Goal: Task Accomplishment & Management: Complete application form

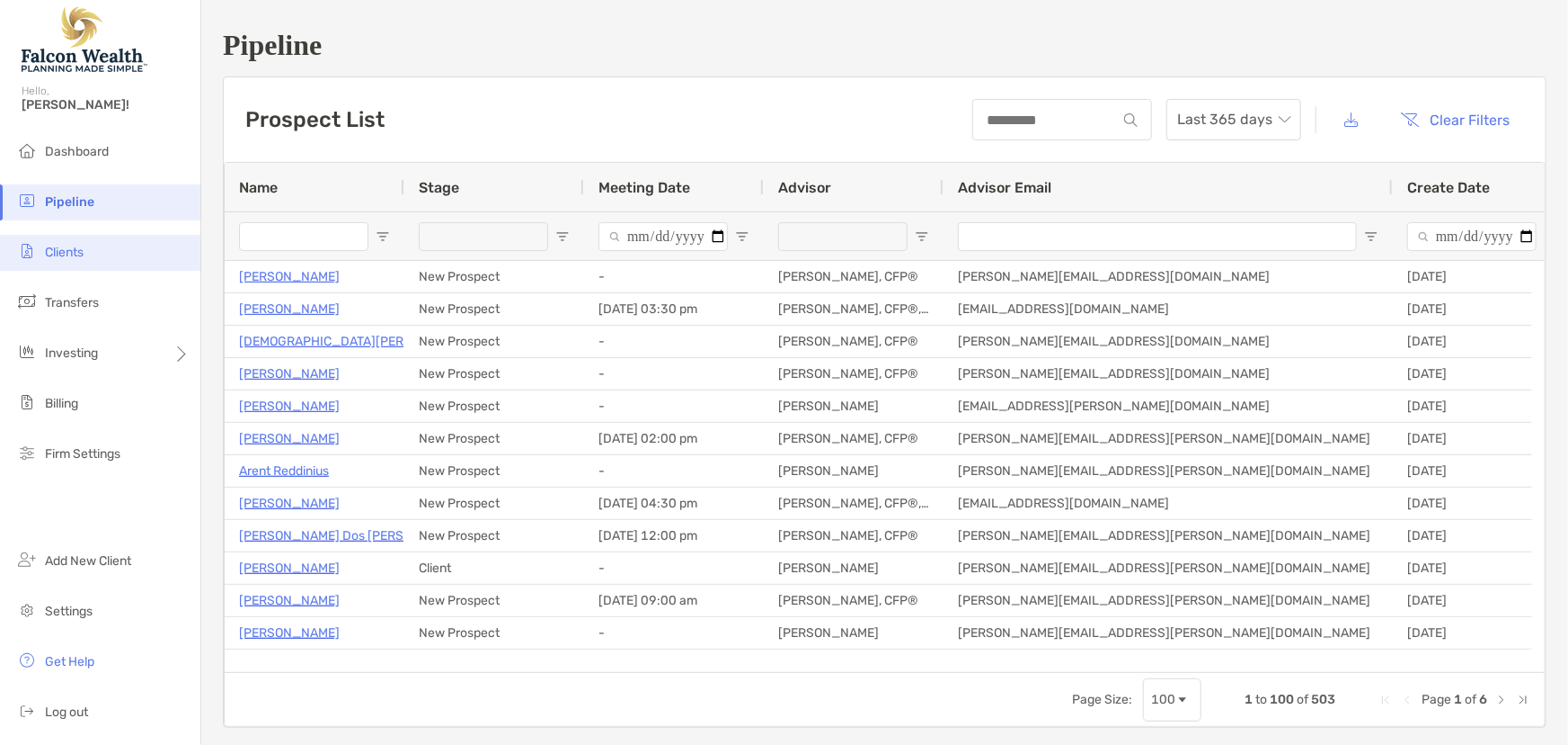
click at [76, 252] on span "Clients" at bounding box center [64, 253] width 39 height 16
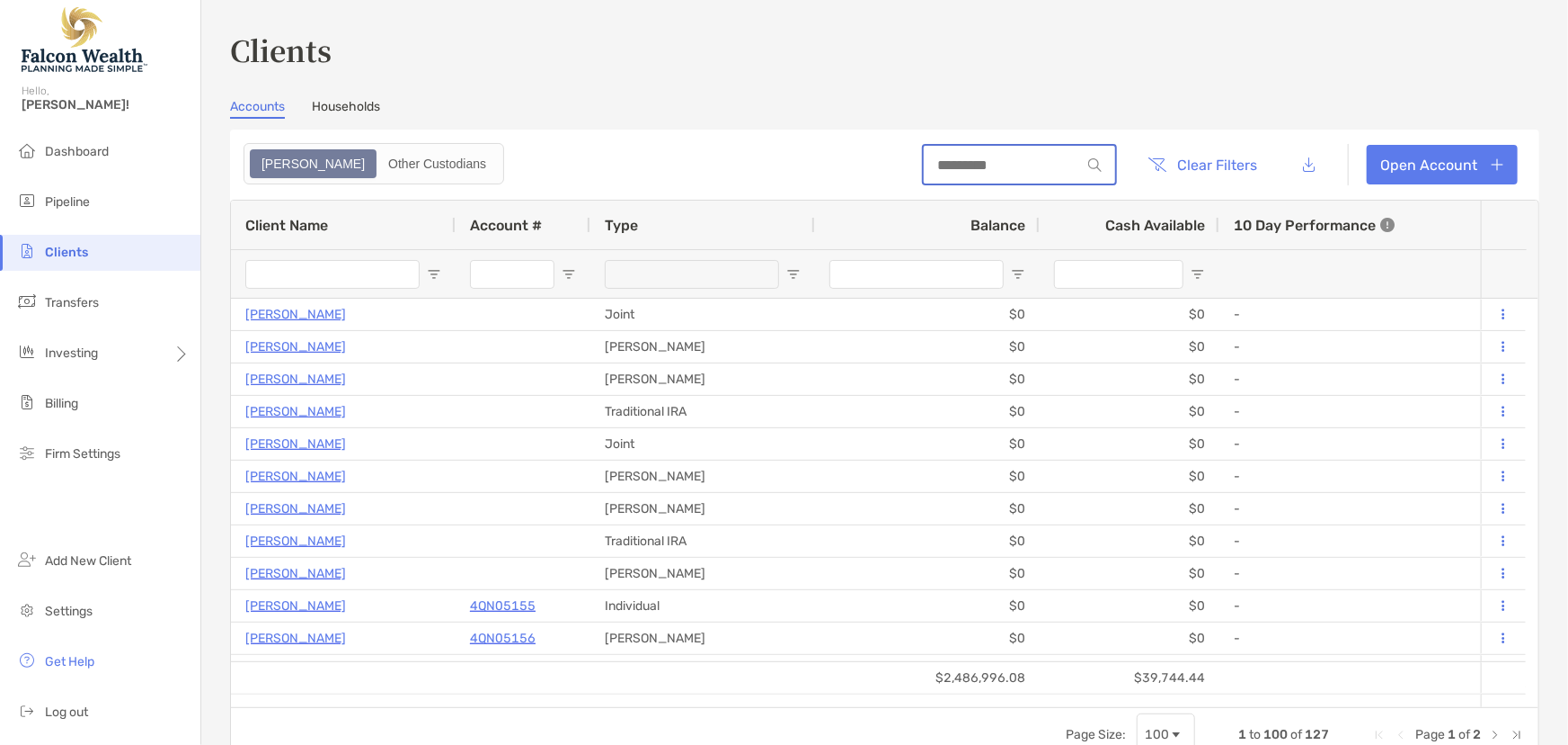
click at [1018, 166] on input at bounding box center [1002, 165] width 157 height 16
click at [1426, 167] on link "Open Account" at bounding box center [1442, 164] width 151 height 40
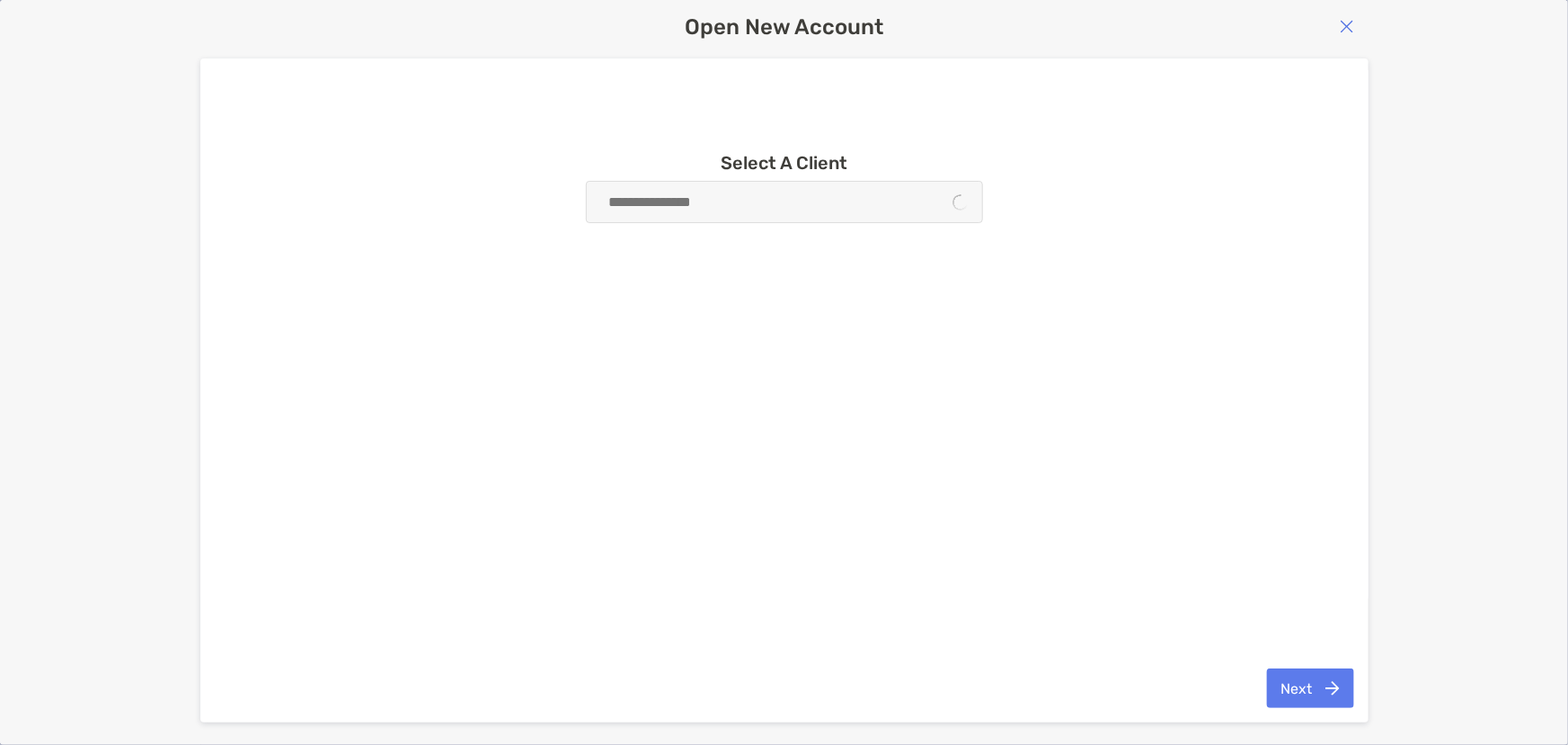
click at [707, 206] on div at bounding box center [784, 201] width 398 height 42
click at [1341, 28] on img "button" at bounding box center [1347, 25] width 15 height 15
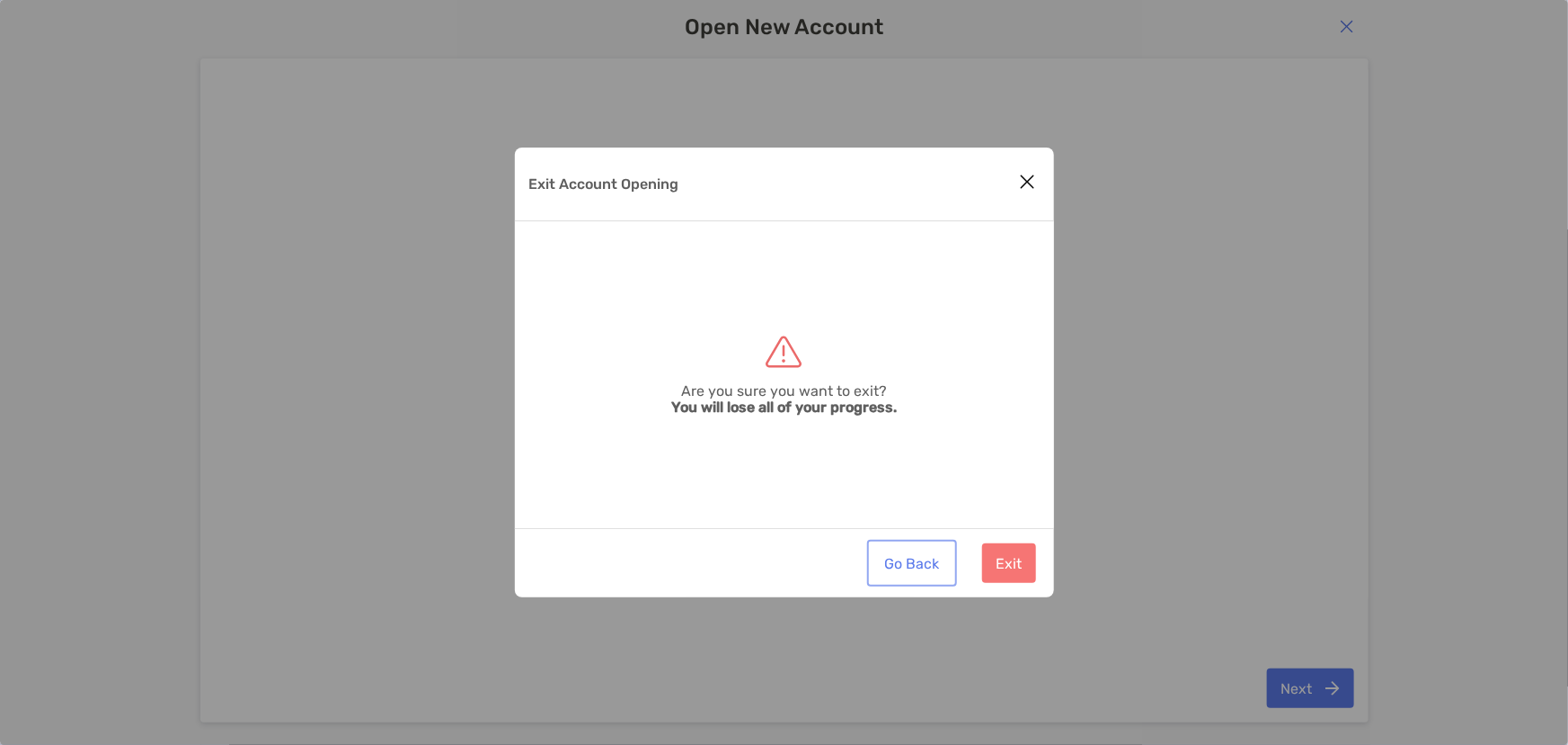
click at [908, 573] on button "Go Back" at bounding box center [912, 563] width 83 height 40
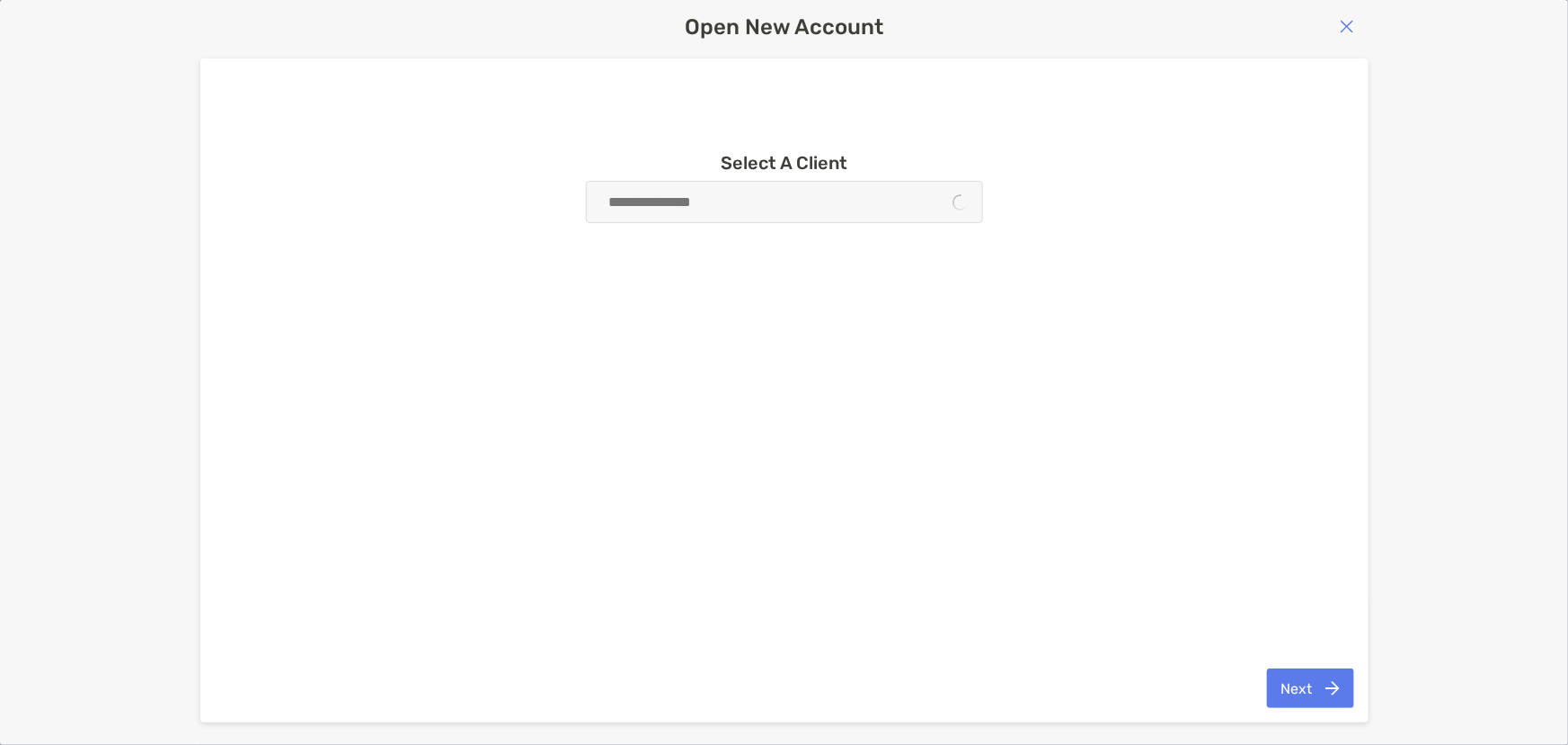
click at [1355, 23] on button "button" at bounding box center [1348, 26] width 25 height 19
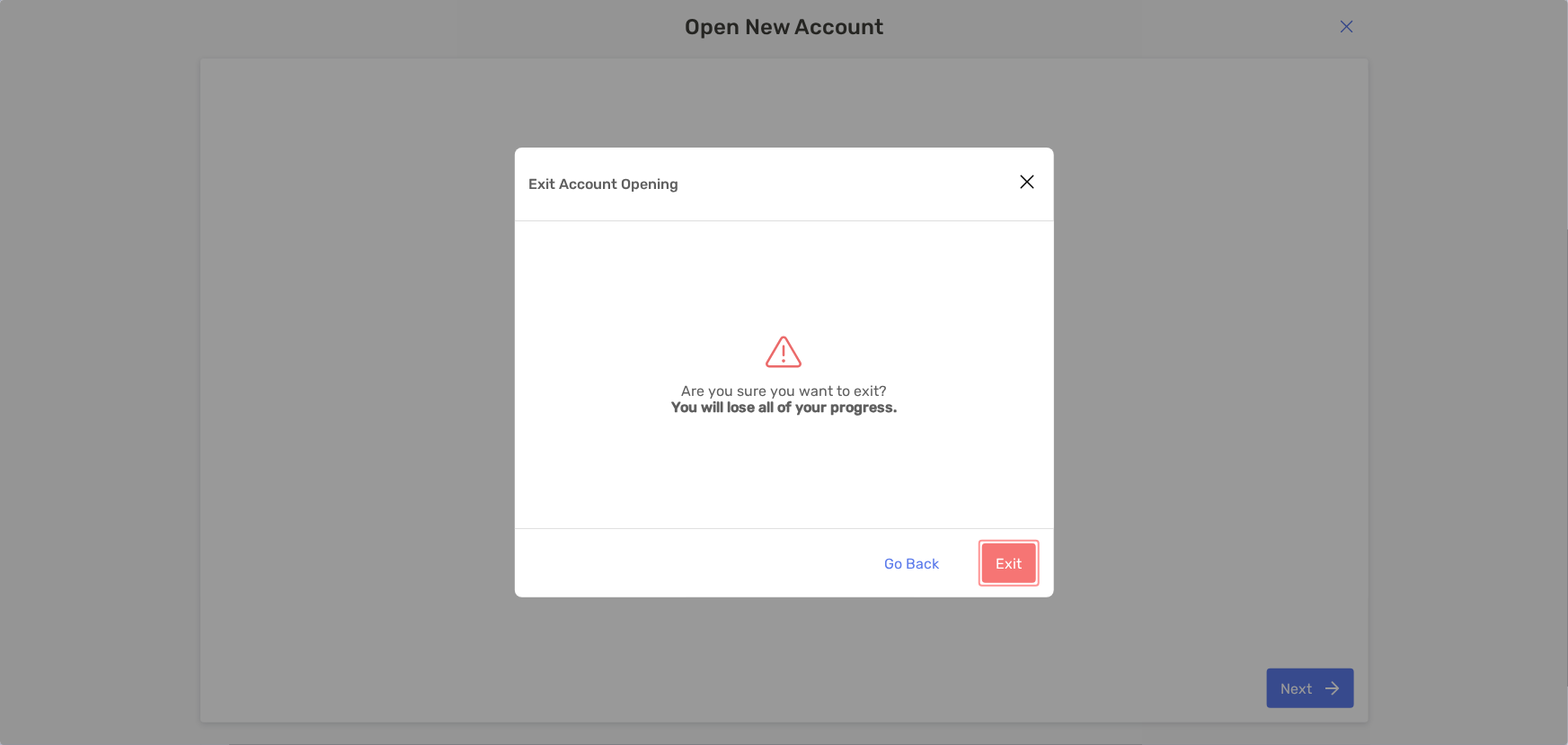
click at [989, 582] on button "Exit" at bounding box center [1009, 563] width 54 height 40
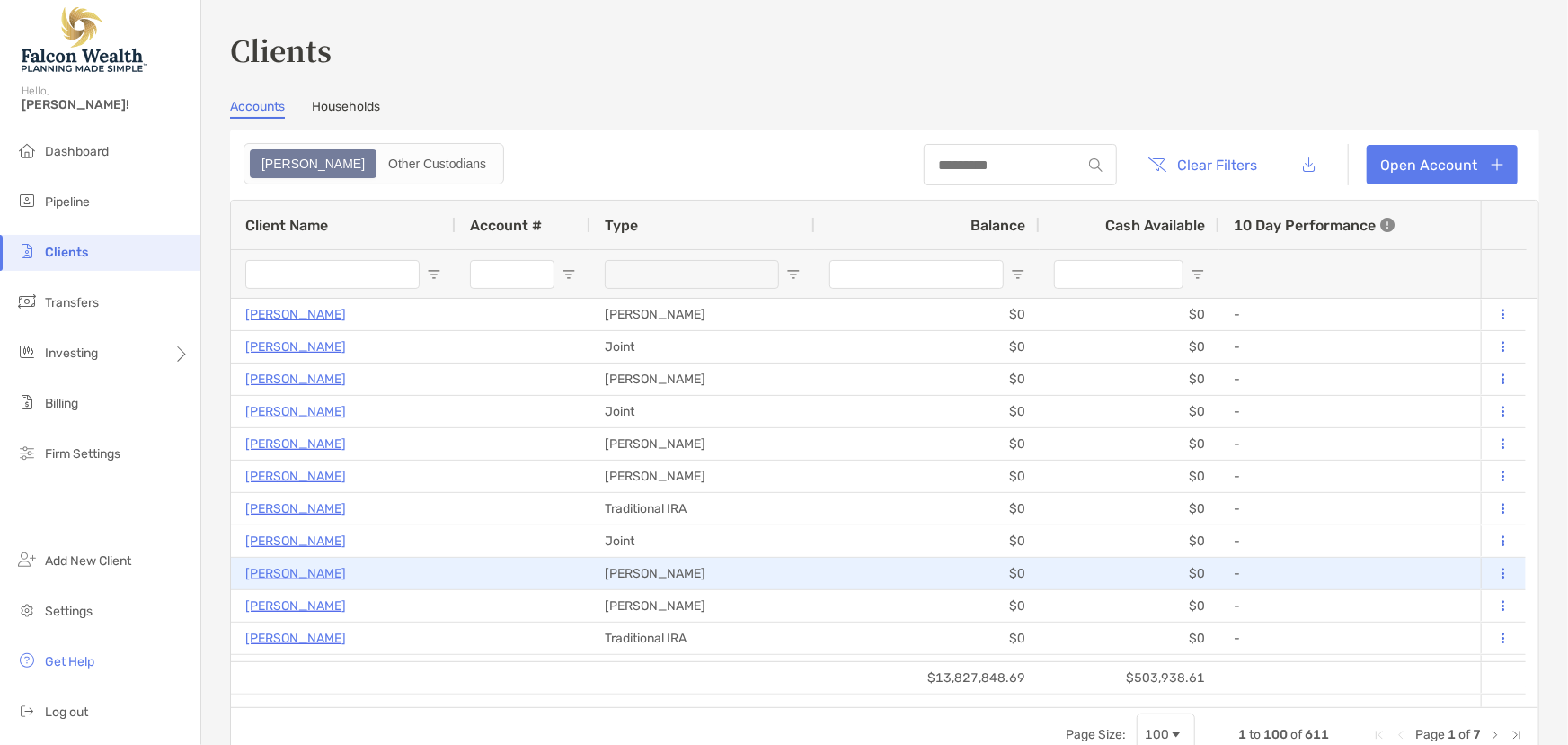
type input "****"
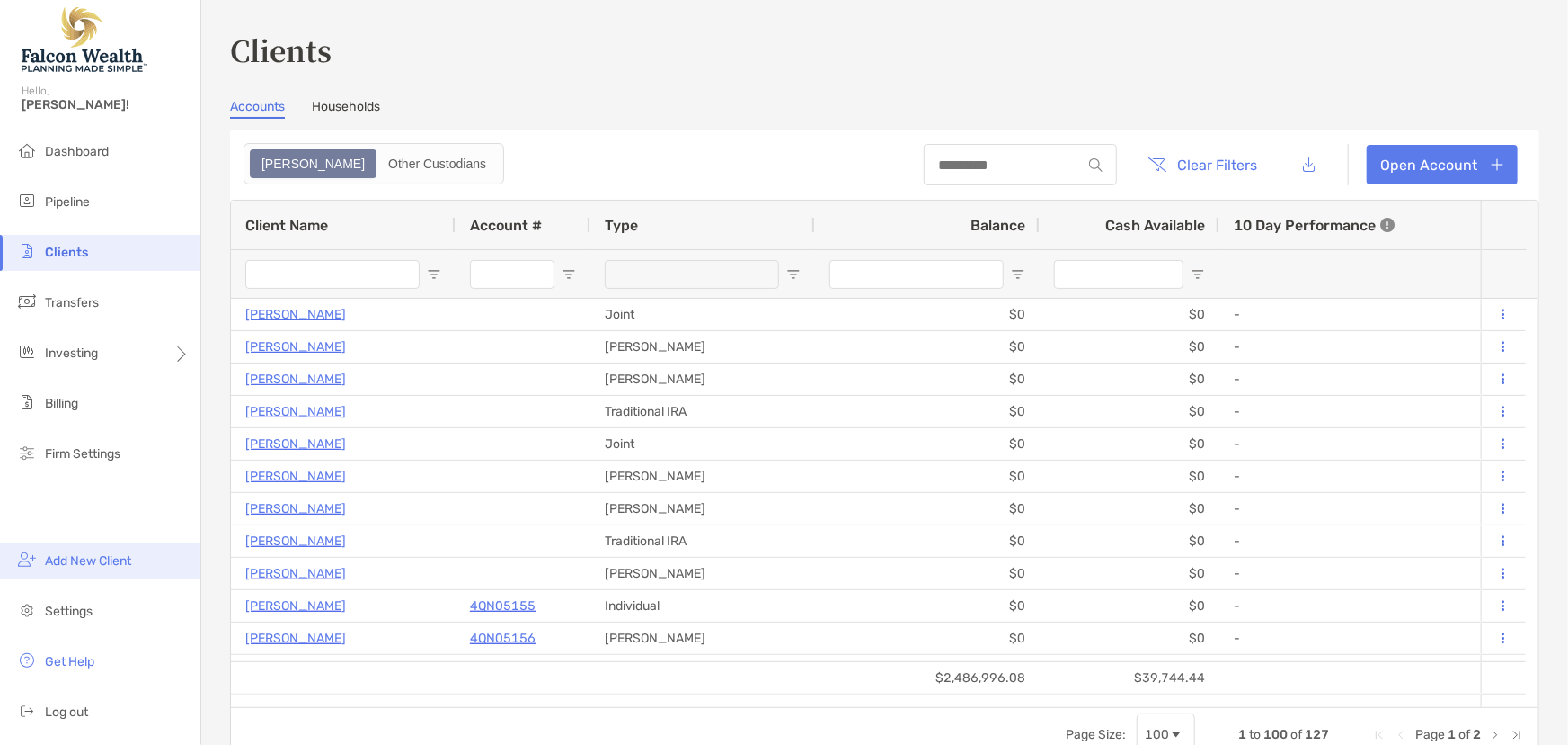
click at [100, 567] on span "Add New Client" at bounding box center [88, 561] width 87 height 16
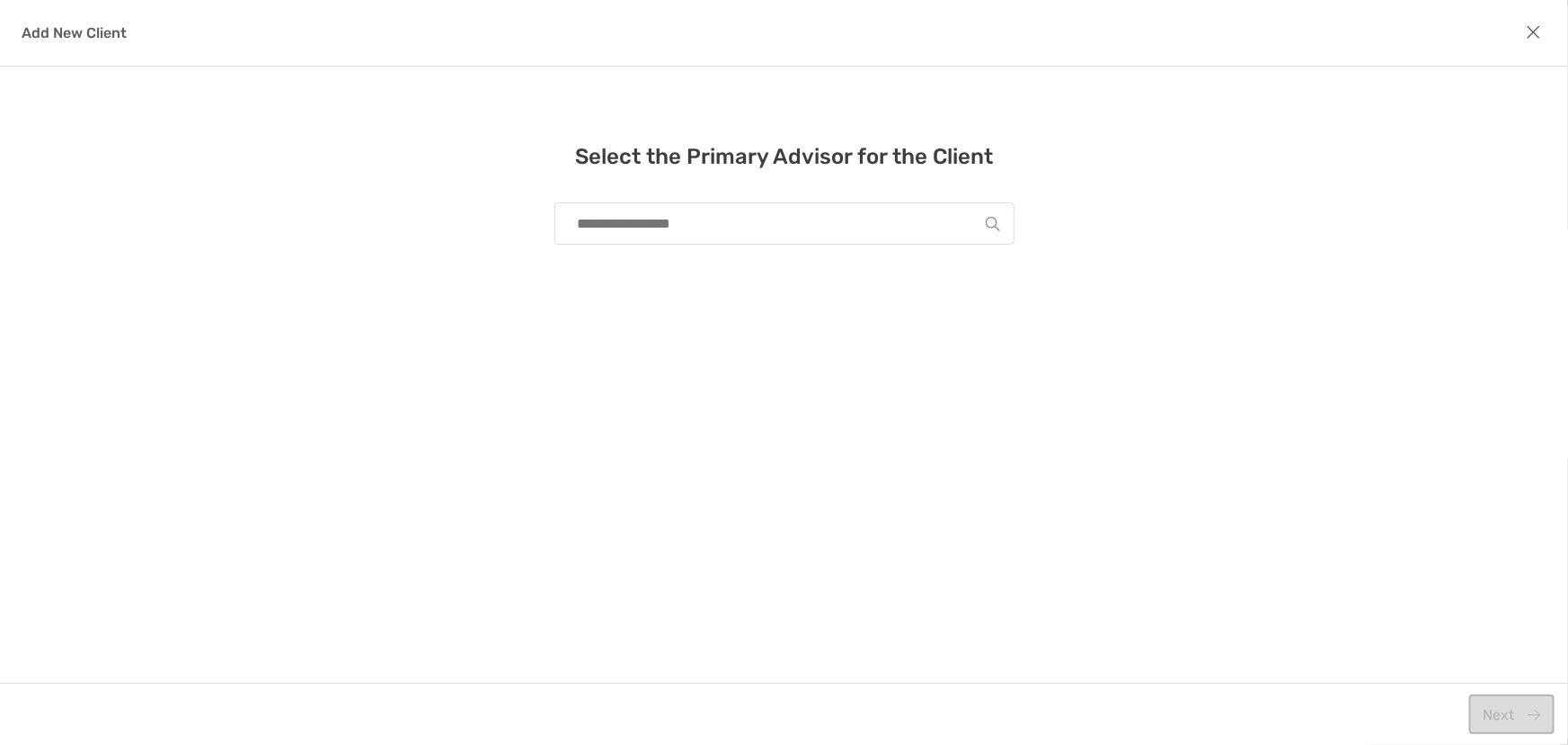
click at [615, 219] on input "modal" at bounding box center [778, 223] width 417 height 41
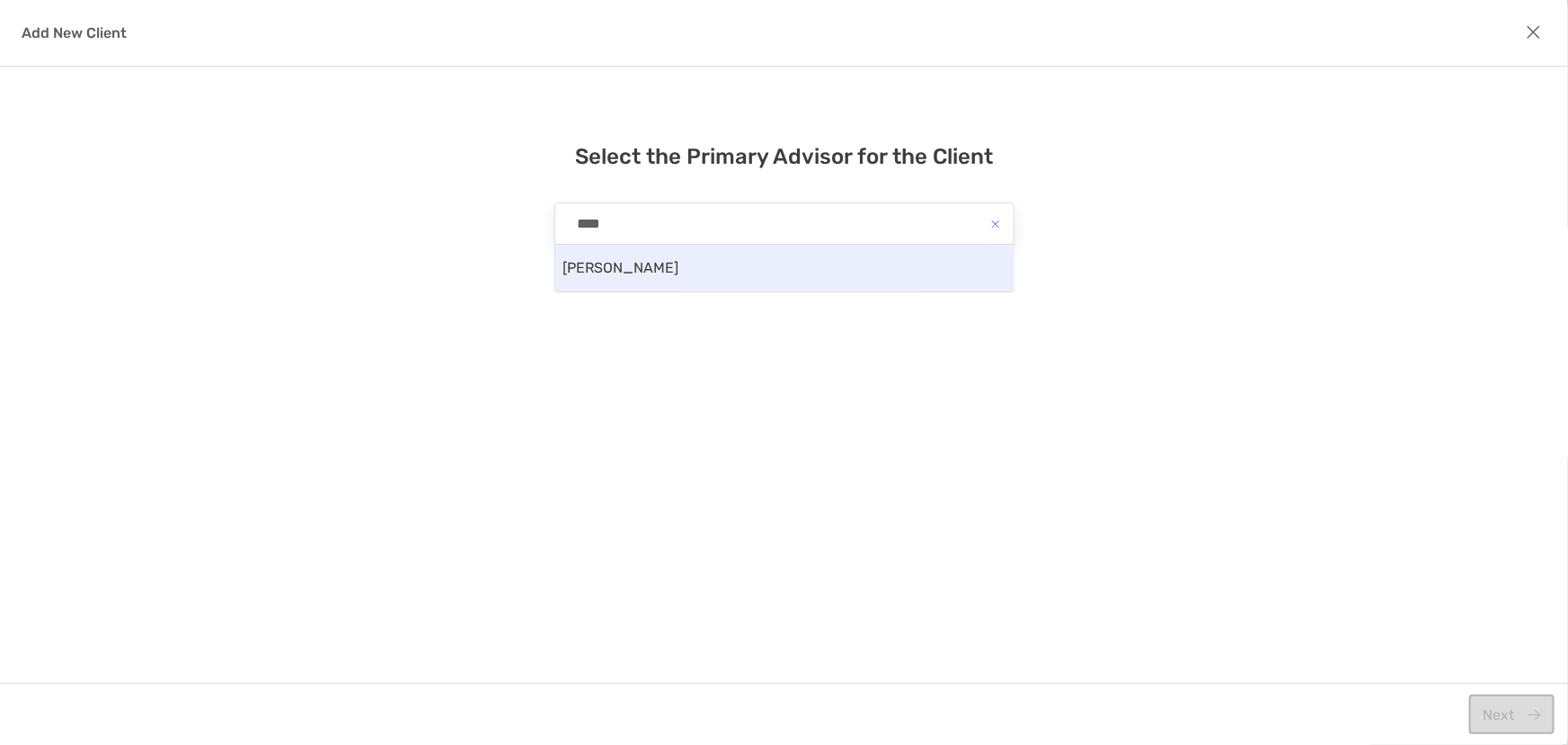
click at [632, 272] on div "[PERSON_NAME]" at bounding box center [784, 268] width 458 height 47
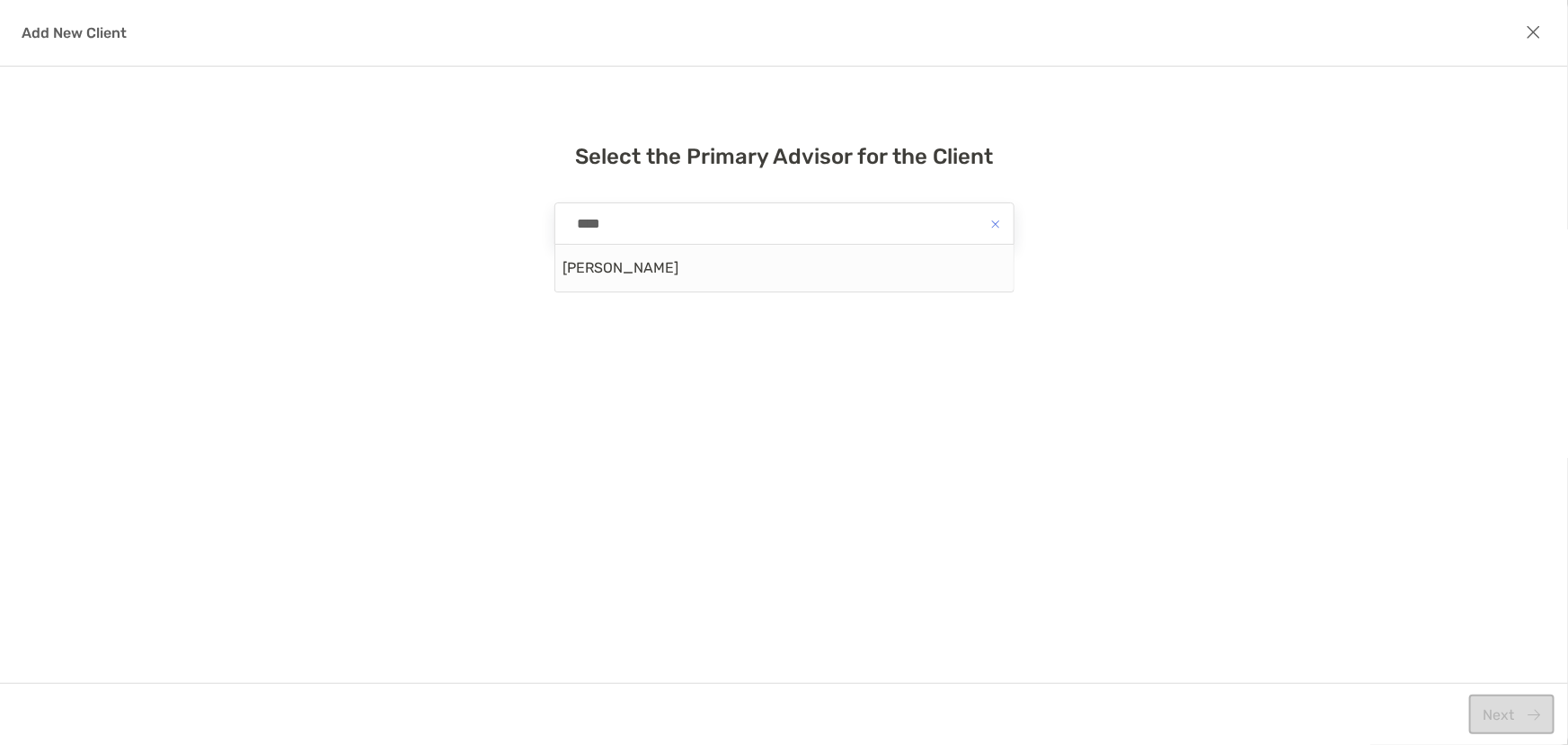
type input "**********"
click at [1519, 735] on div "Next" at bounding box center [784, 714] width 1568 height 62
click at [1502, 724] on button "Next" at bounding box center [1512, 714] width 86 height 40
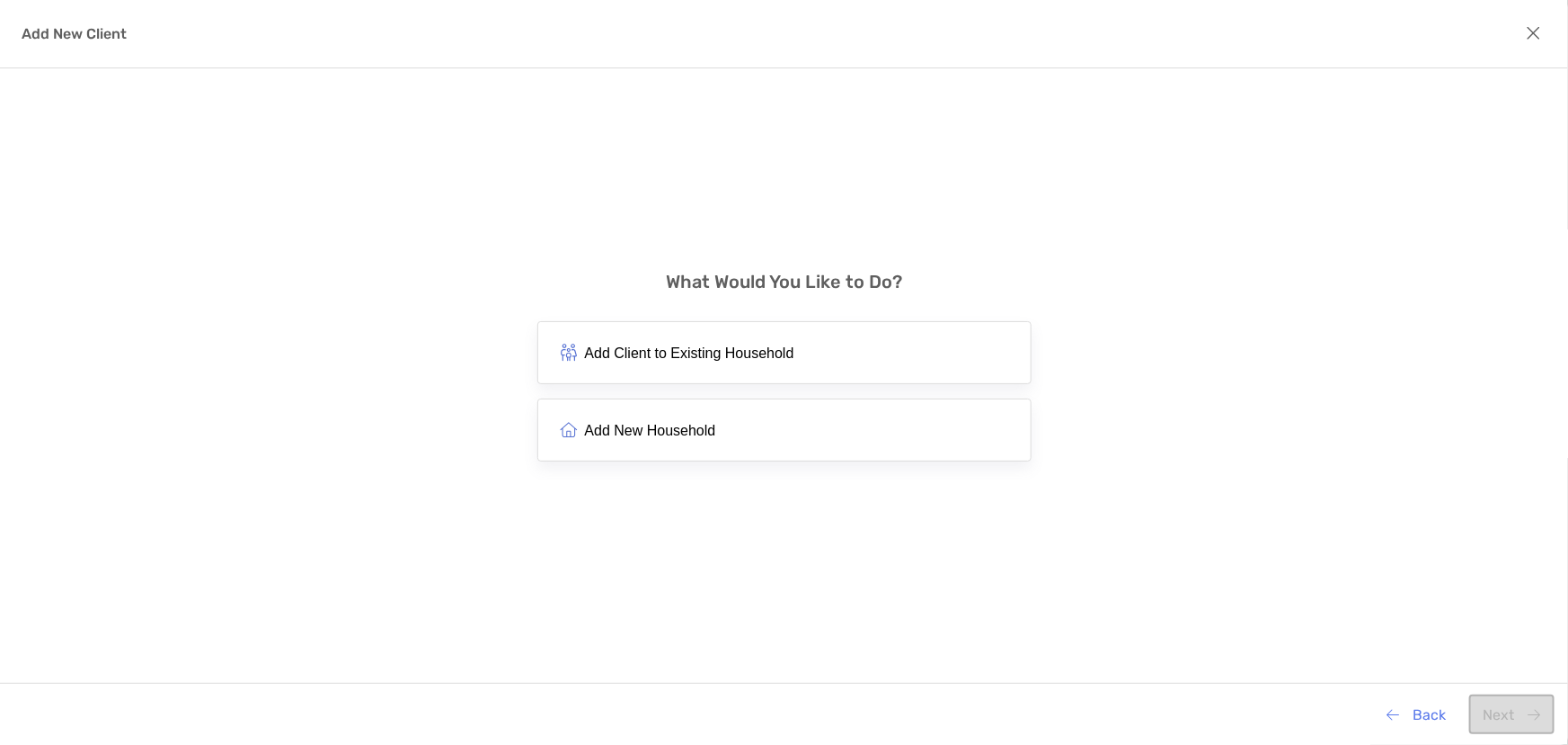
click at [692, 438] on span "Add New Household" at bounding box center [650, 431] width 132 height 18
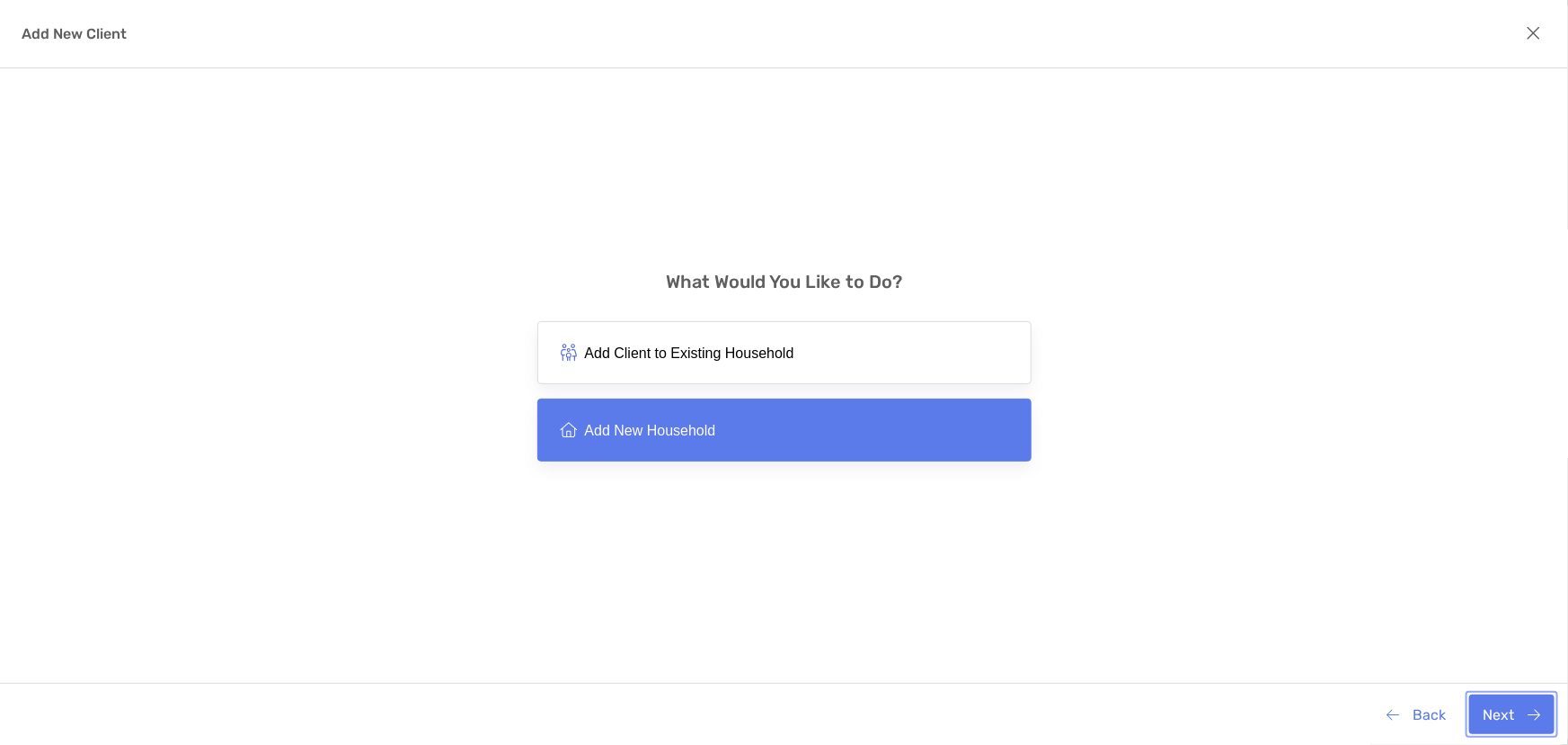
click at [1517, 721] on button "Next" at bounding box center [1512, 714] width 86 height 40
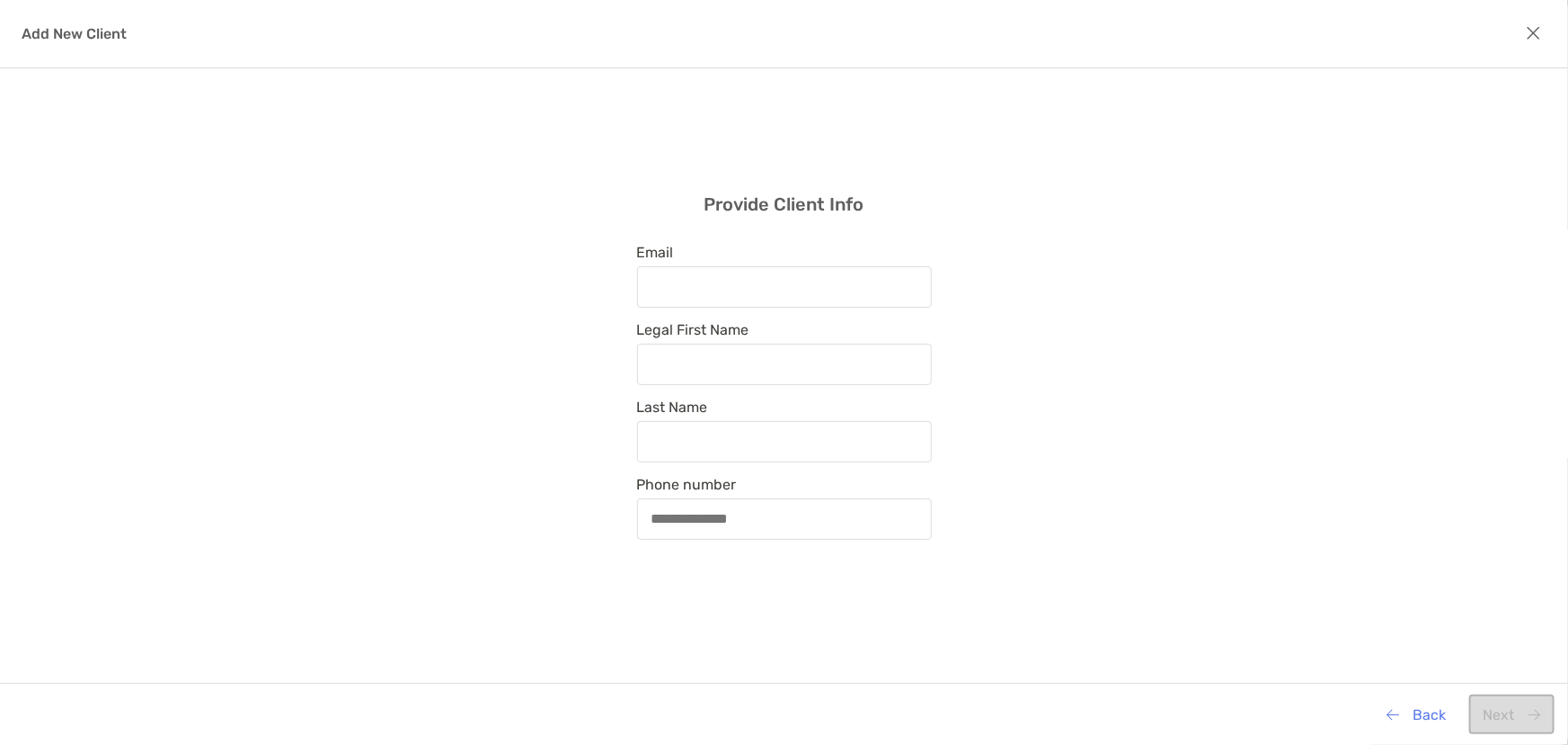
click at [681, 274] on div "modal" at bounding box center [784, 287] width 295 height 41
click at [681, 279] on input "Email" at bounding box center [784, 287] width 291 height 16
paste input "**********"
type input "**********"
click at [679, 374] on div "modal" at bounding box center [784, 364] width 295 height 41
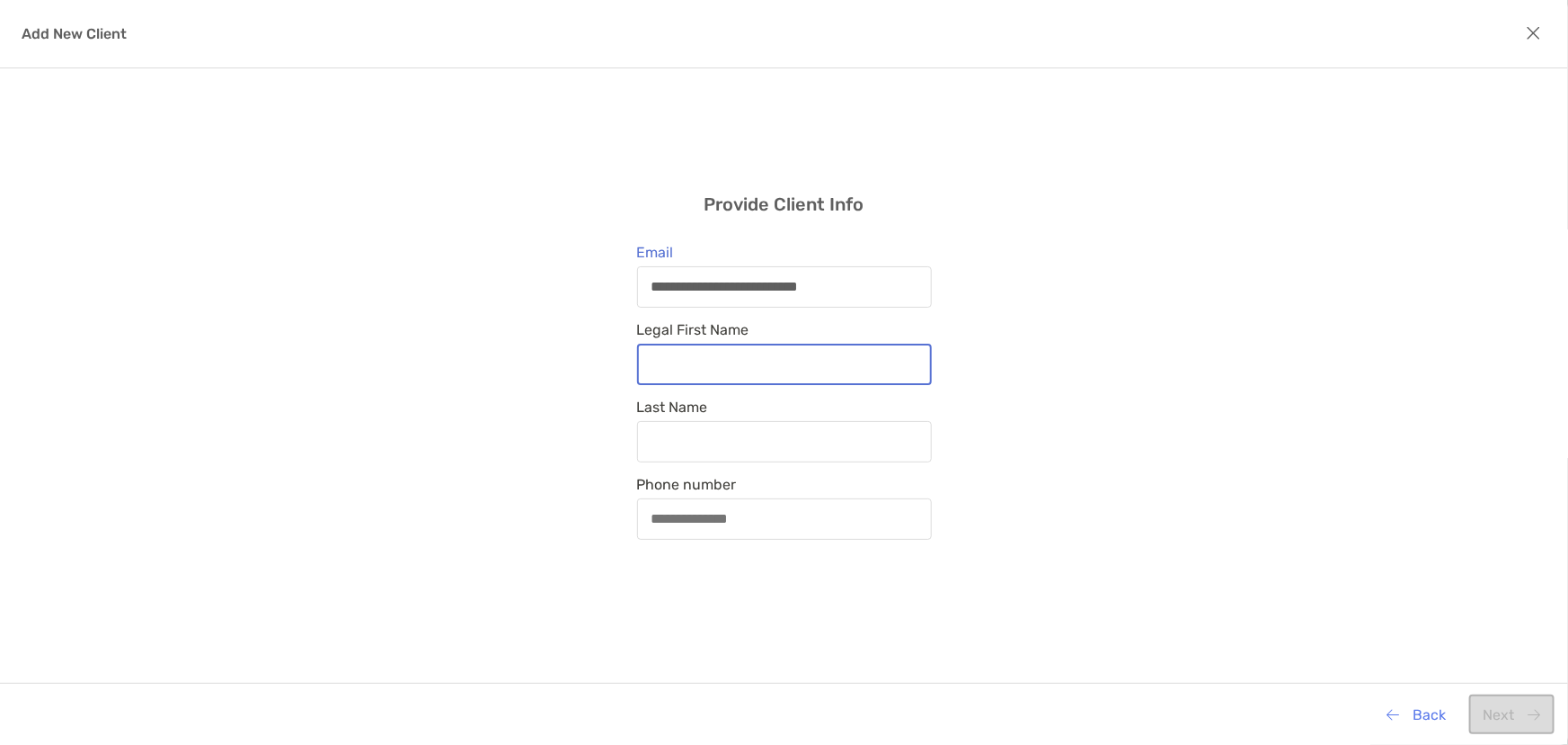
click at [679, 372] on input "Legal First Name" at bounding box center [784, 364] width 291 height 16
type input "********"
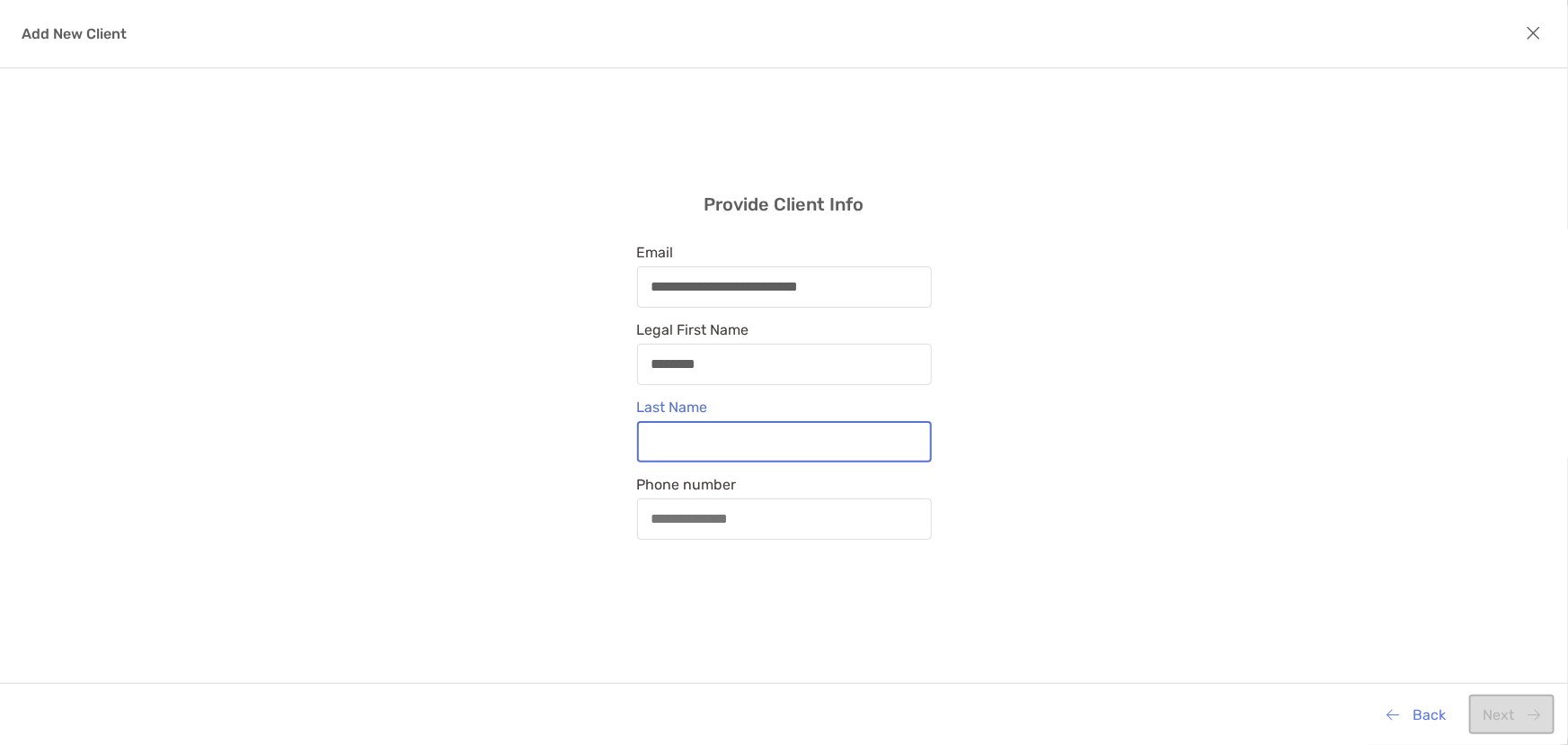
click at [712, 440] on input "Last Name" at bounding box center [784, 442] width 291 height 16
type input "*******"
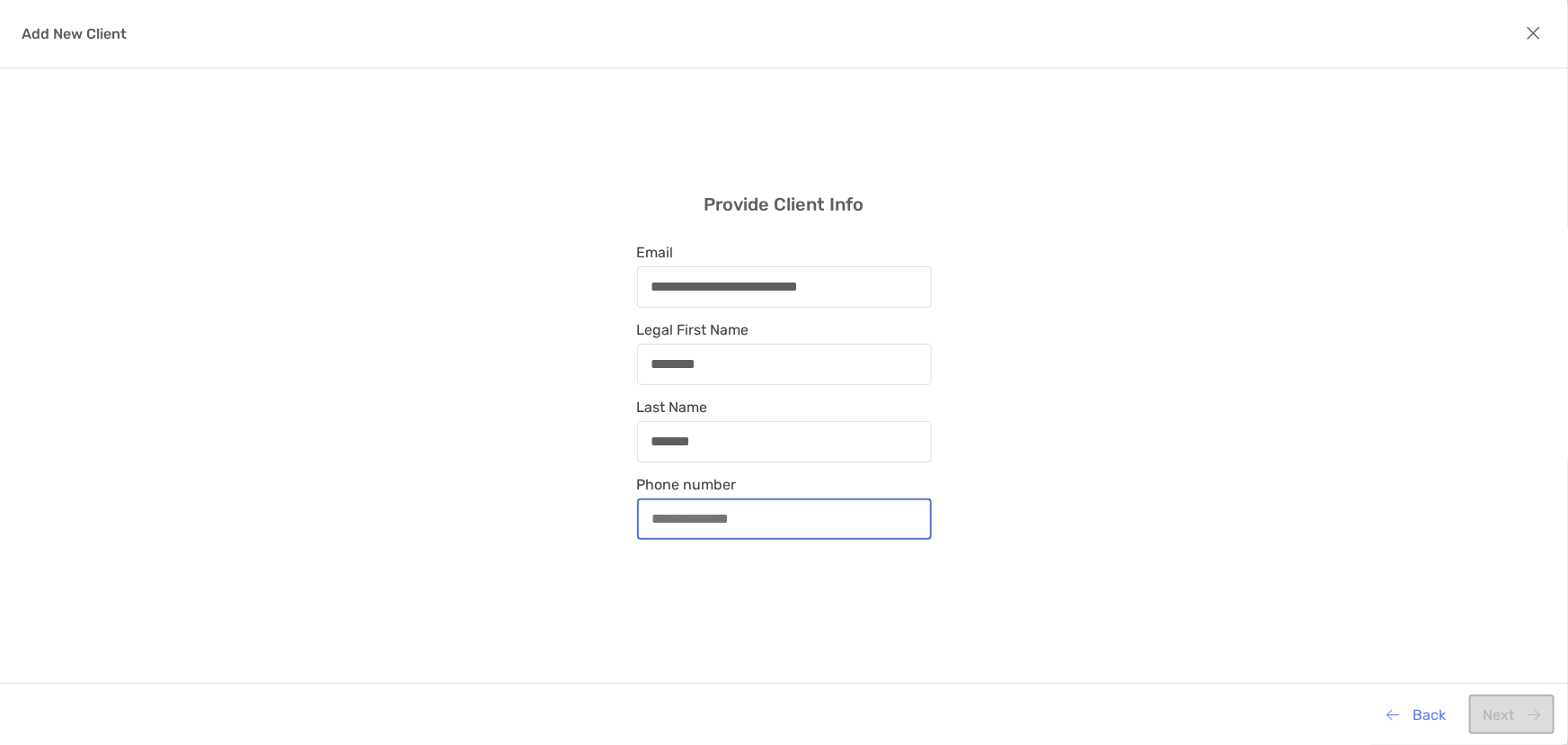
click at [660, 512] on input "Phone number" at bounding box center [784, 519] width 291 height 16
paste input "**********"
type input "**********"
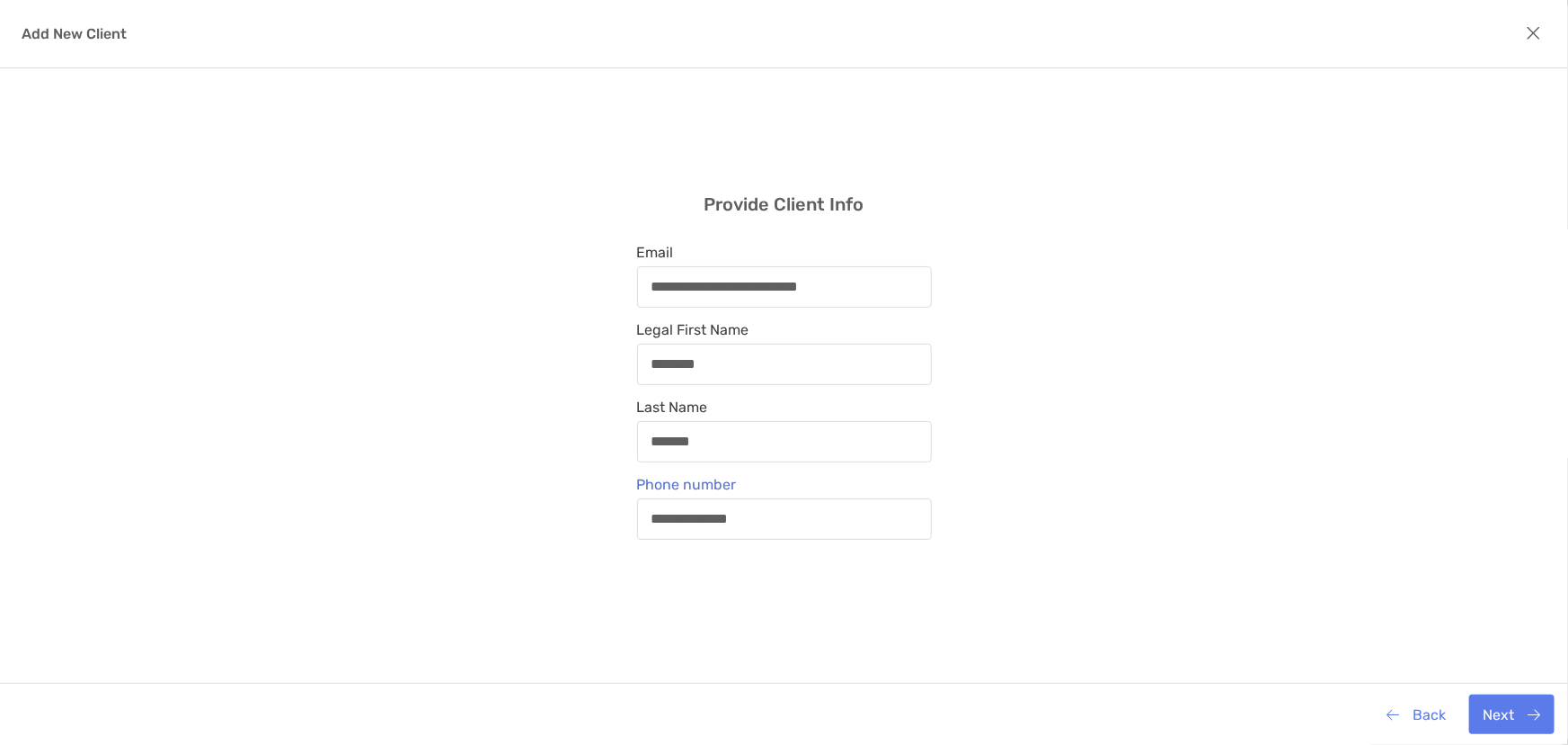
click at [1279, 615] on div "**********" at bounding box center [784, 366] width 1568 height 596
click at [1530, 716] on button "Next" at bounding box center [1512, 714] width 86 height 40
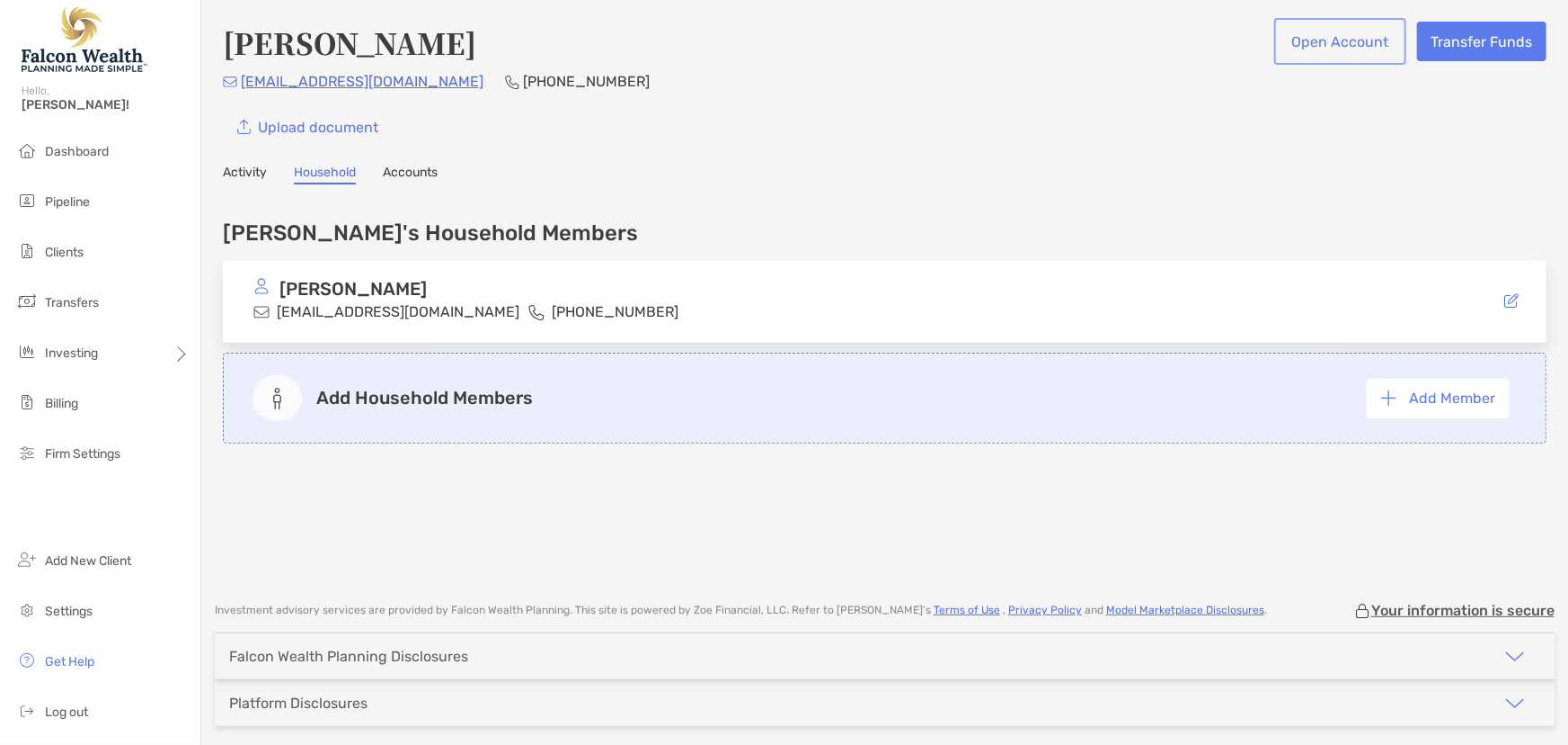
click at [1347, 45] on button "Open Account" at bounding box center [1341, 41] width 125 height 40
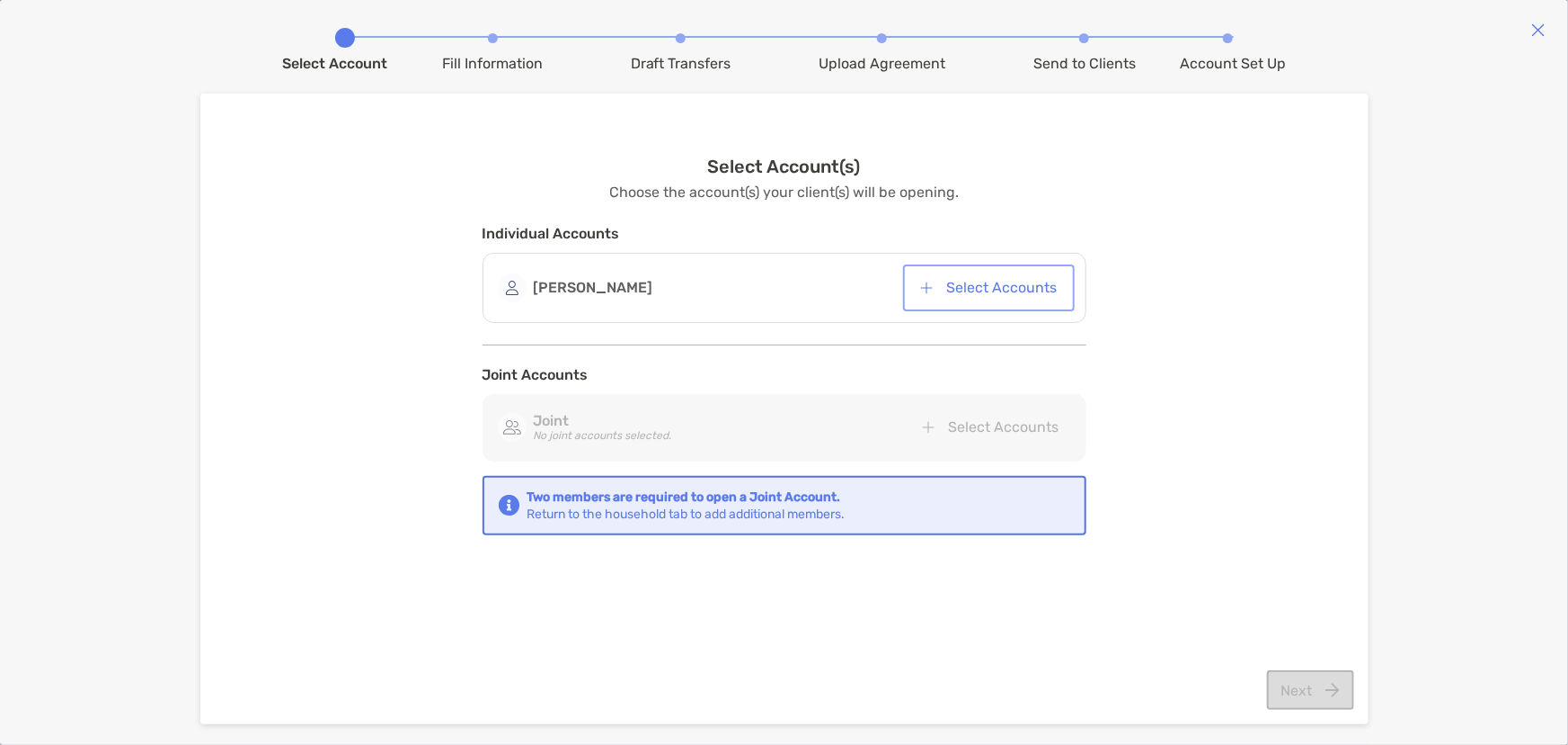
click at [975, 294] on button "Select Accounts" at bounding box center [989, 288] width 165 height 40
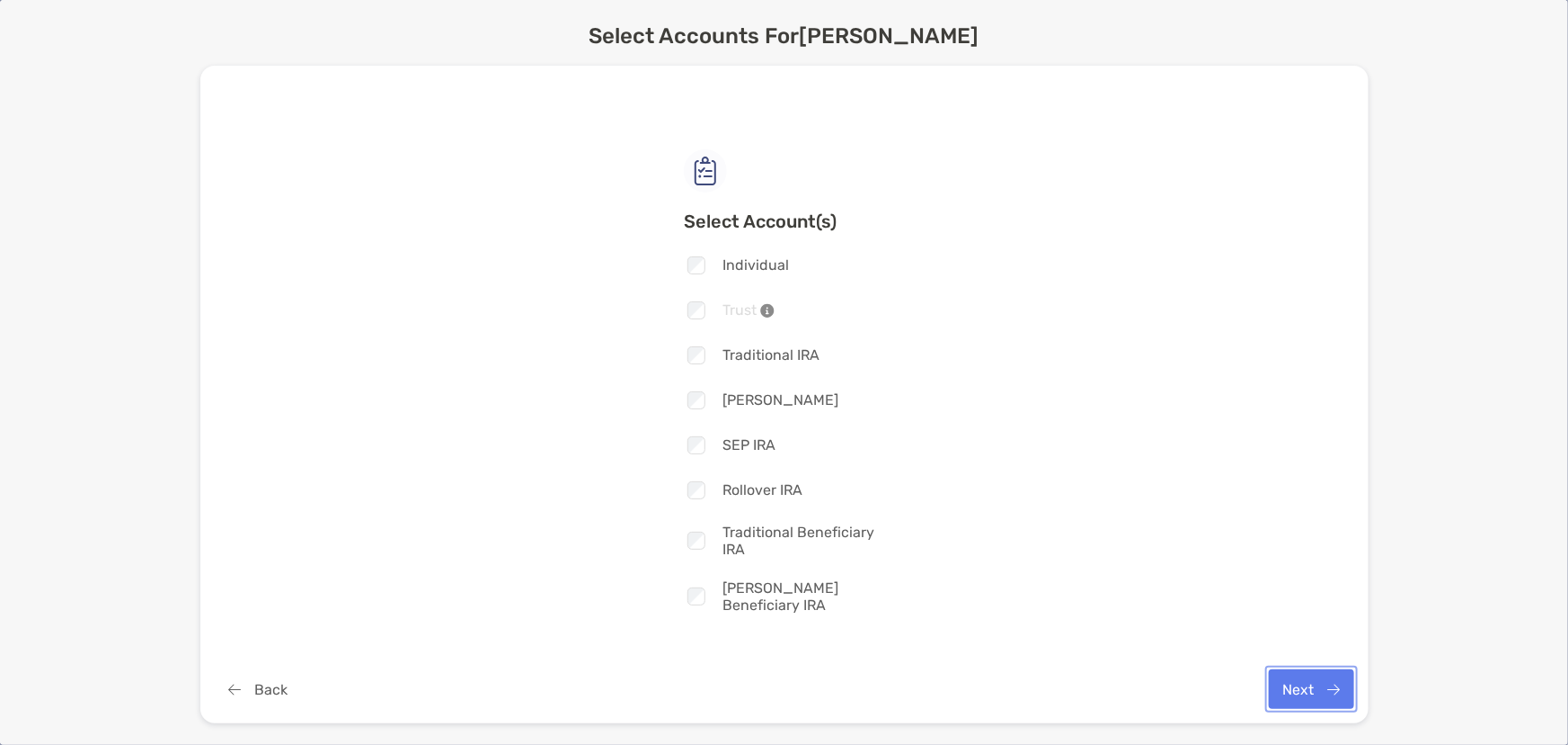
click at [1314, 701] on button "Next" at bounding box center [1312, 688] width 86 height 40
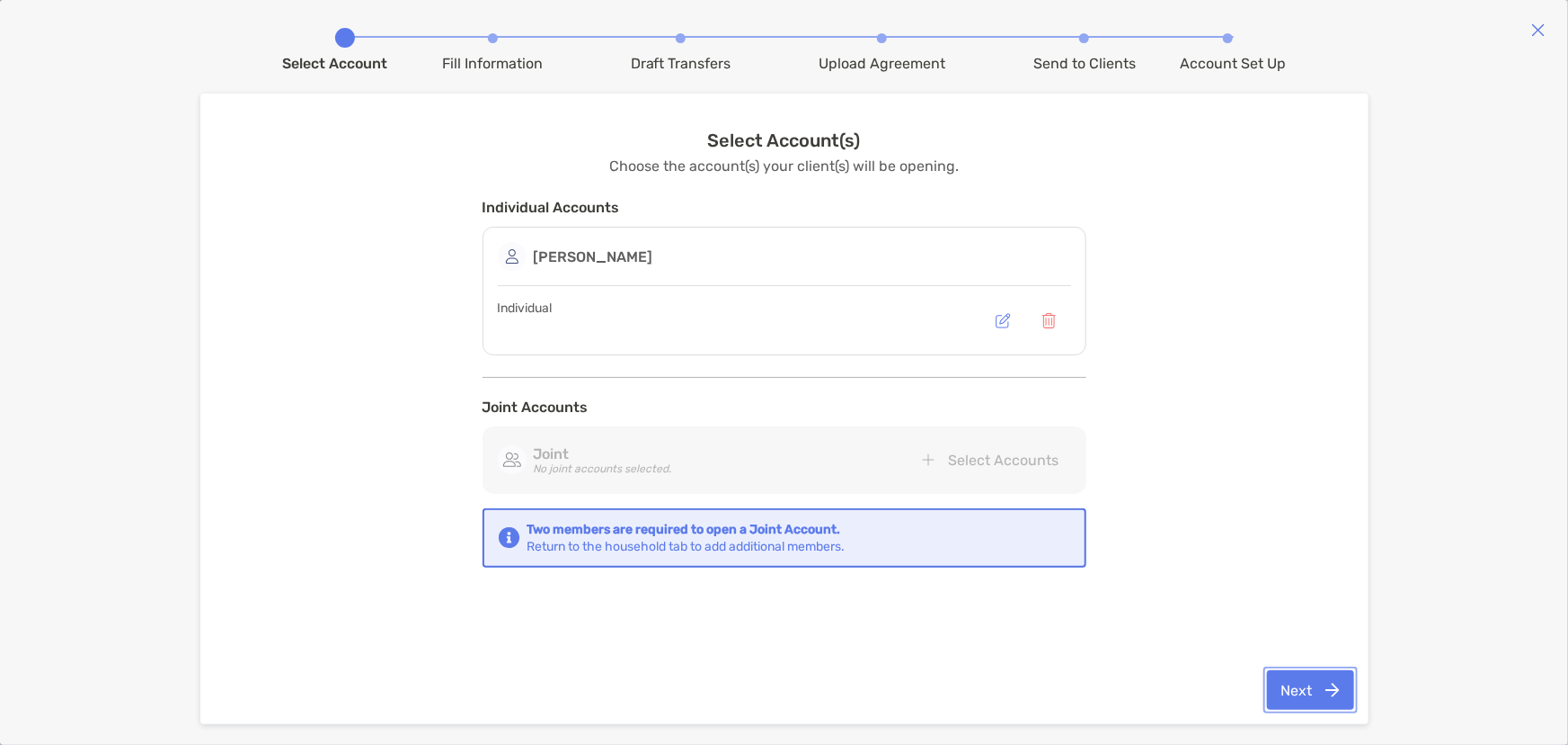
click at [1314, 678] on button "Next" at bounding box center [1311, 689] width 87 height 40
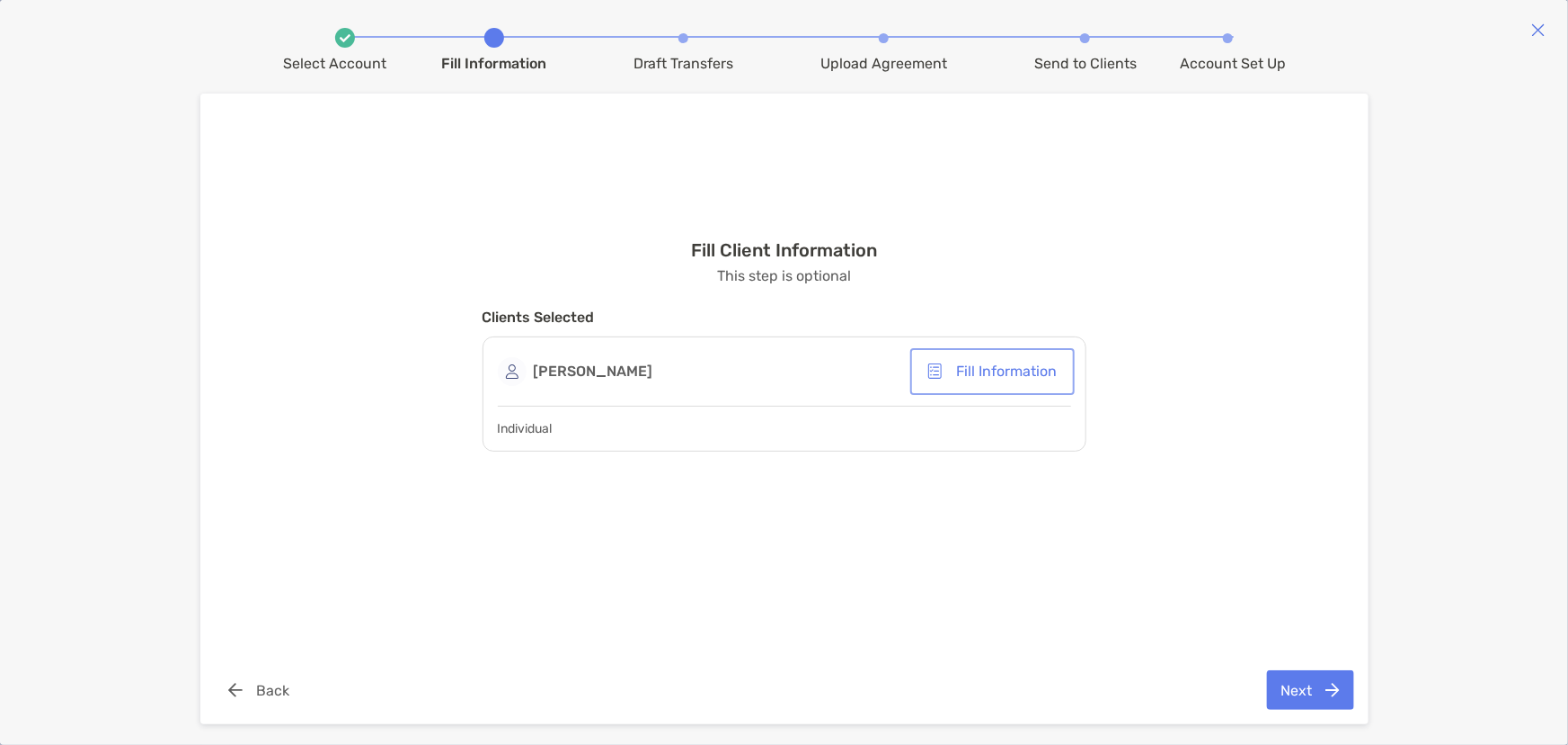
click at [973, 371] on button "Fill Information" at bounding box center [992, 372] width 157 height 40
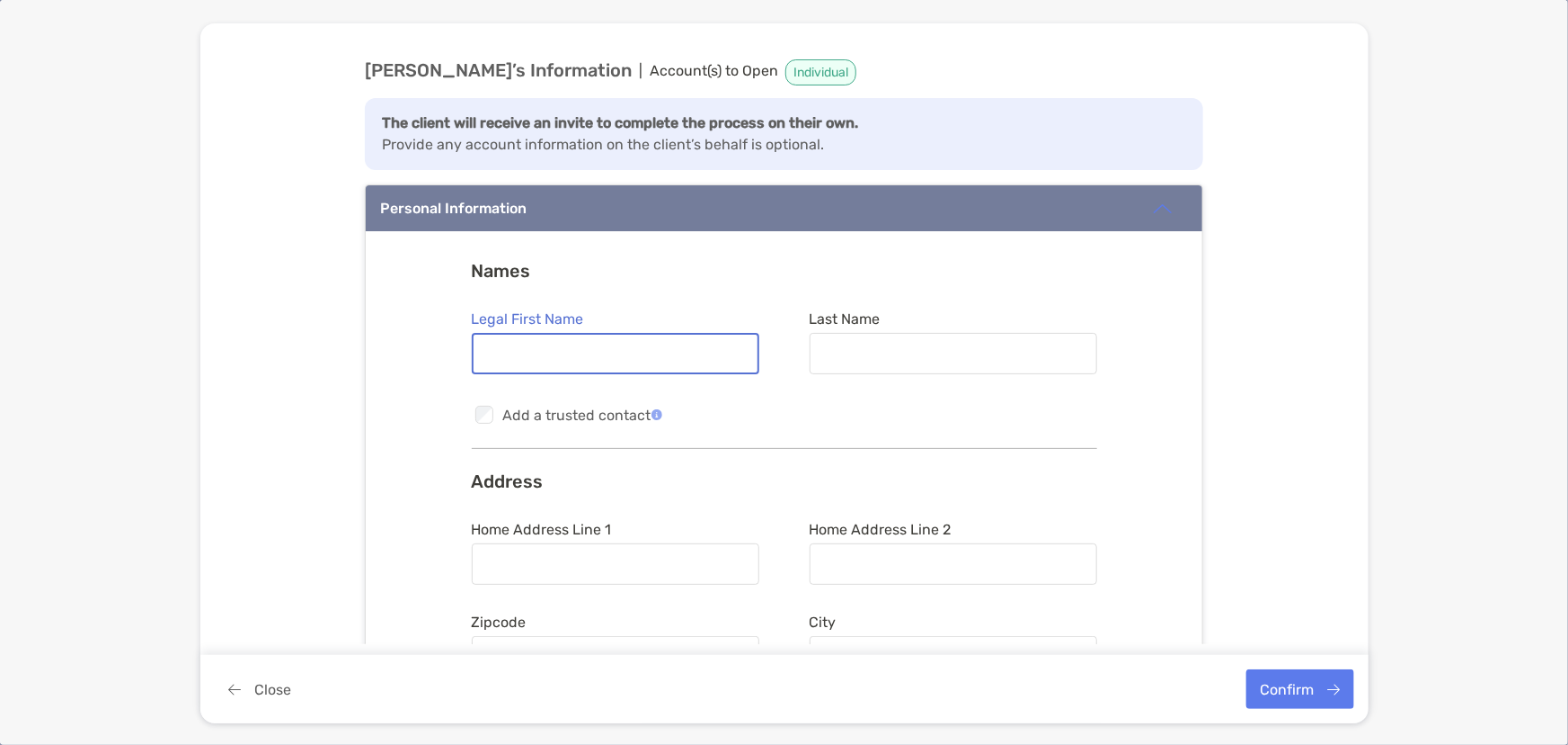
click at [706, 353] on input "Legal First Name" at bounding box center [615, 354] width 284 height 16
click at [925, 404] on div "Checkbox Add a trusted contact" at bounding box center [784, 414] width 626 height 23
click at [1305, 701] on button "Confirm" at bounding box center [1300, 688] width 108 height 40
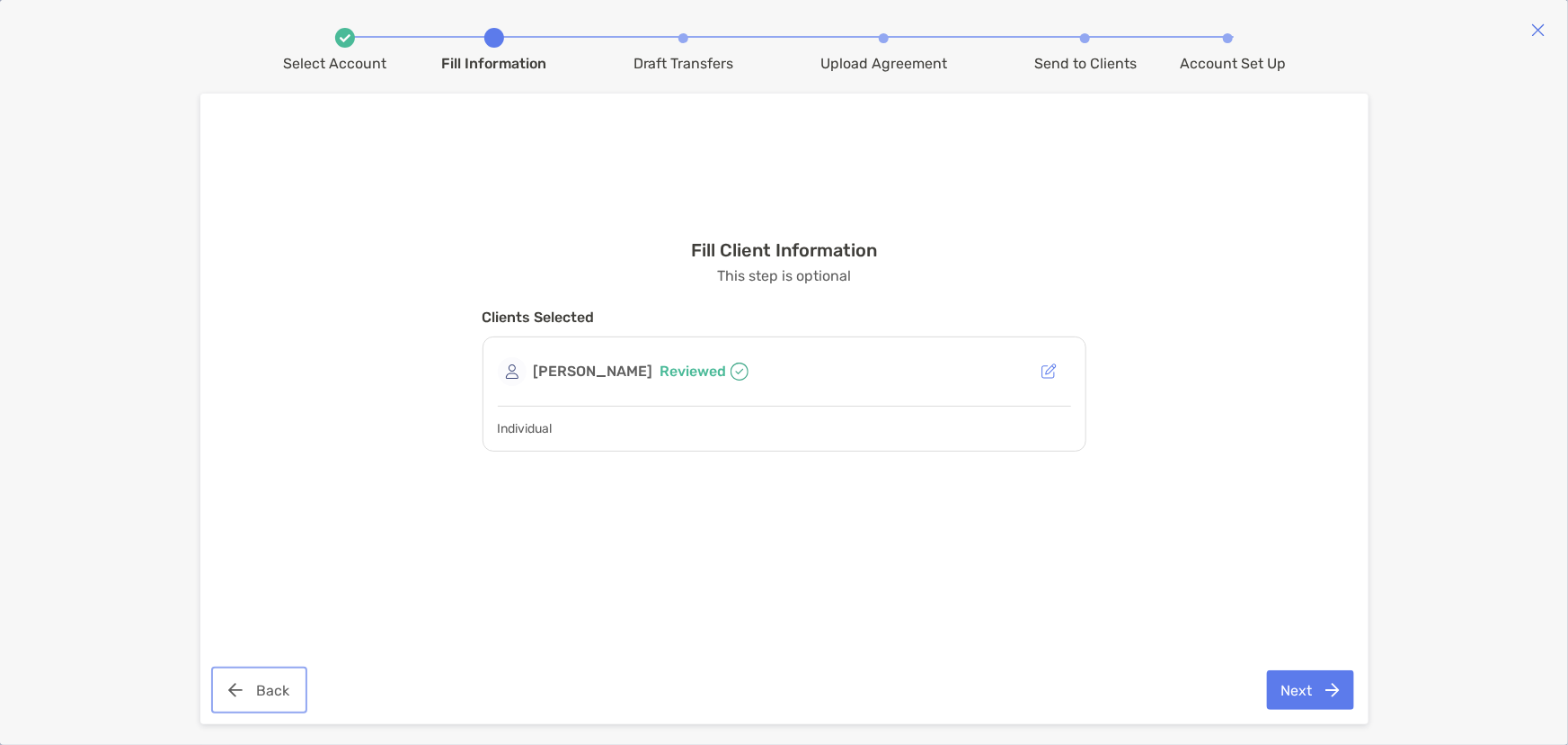
click at [260, 683] on button "Back" at bounding box center [258, 689] width 89 height 40
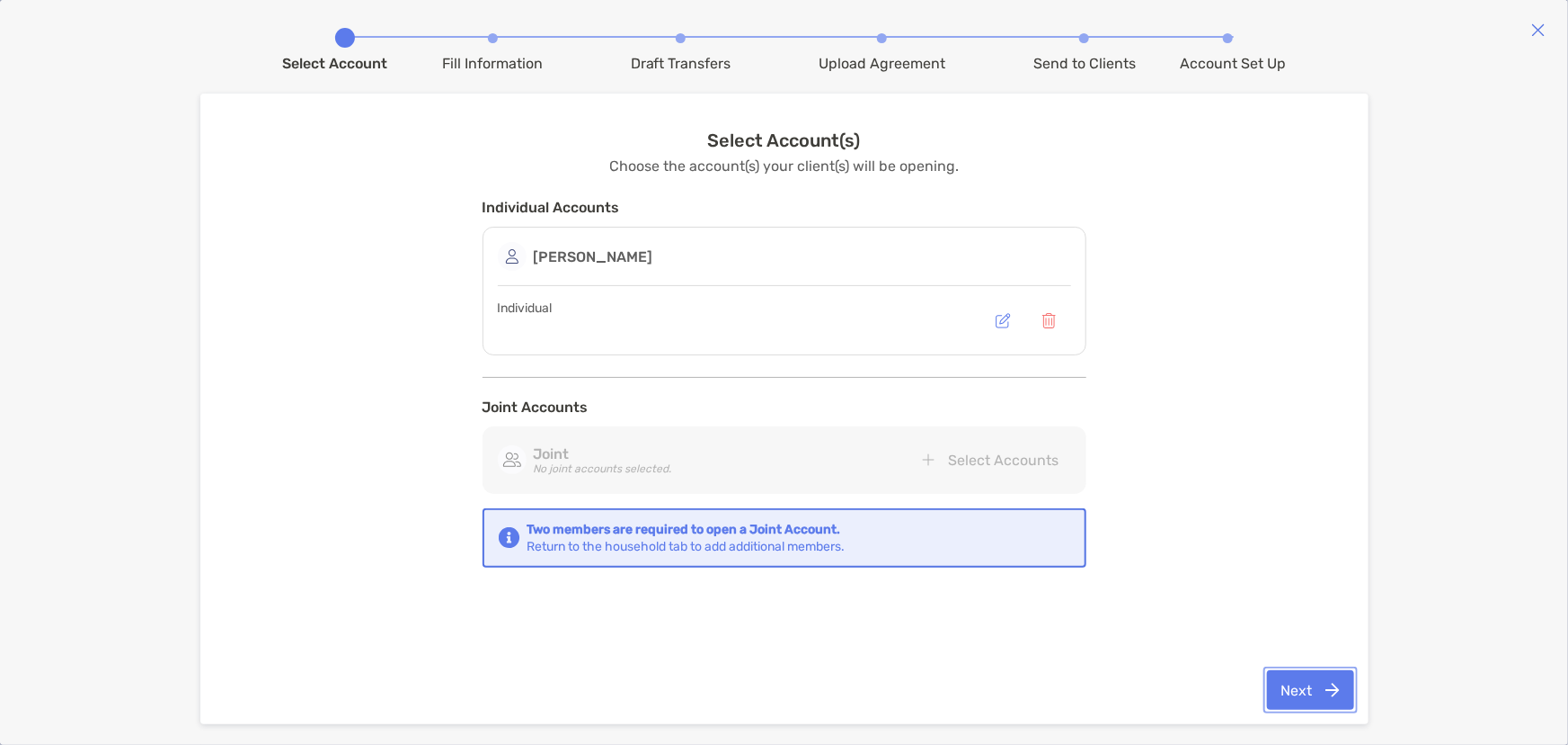
click at [1293, 698] on button "Next" at bounding box center [1311, 689] width 87 height 40
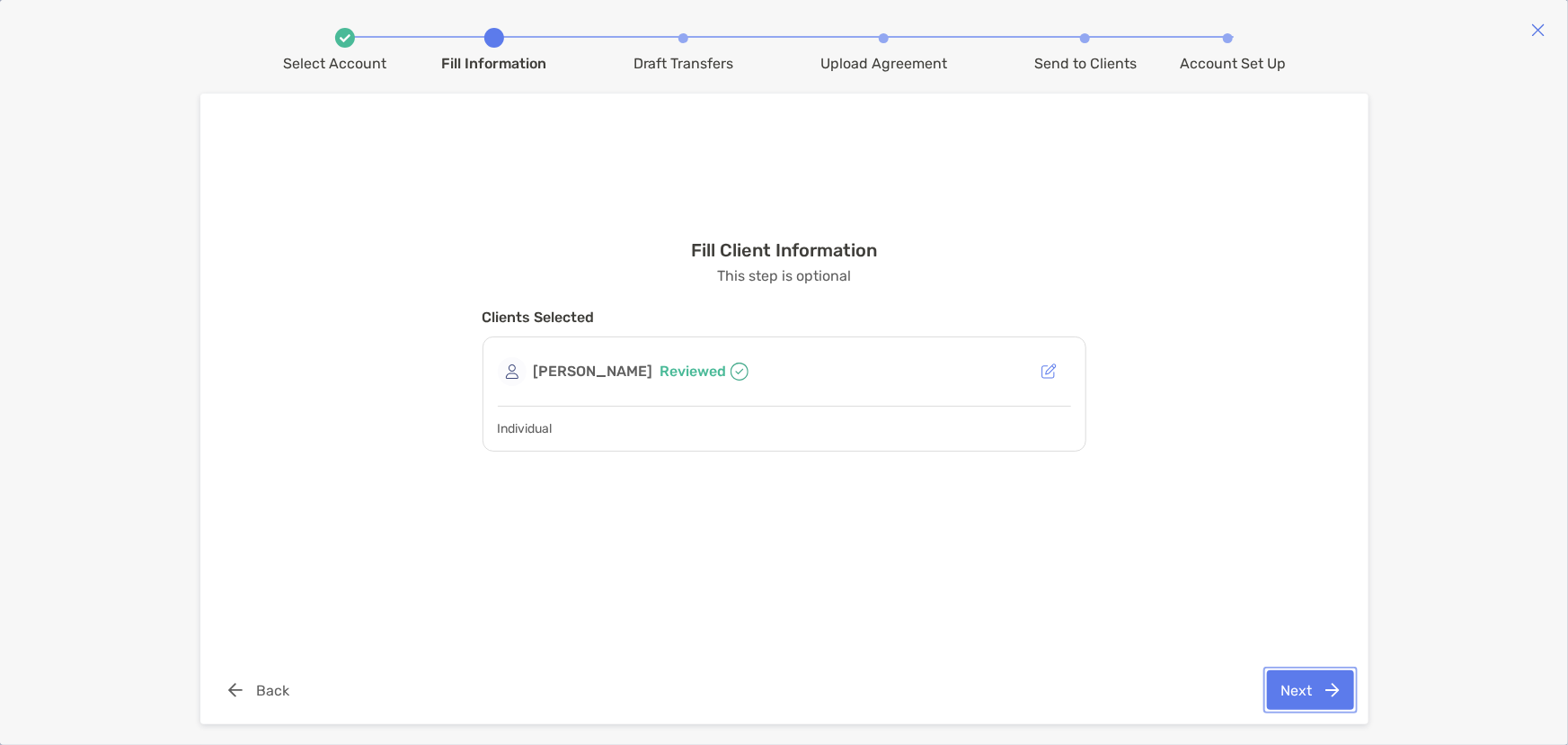
click at [1295, 685] on button "Next" at bounding box center [1311, 689] width 87 height 40
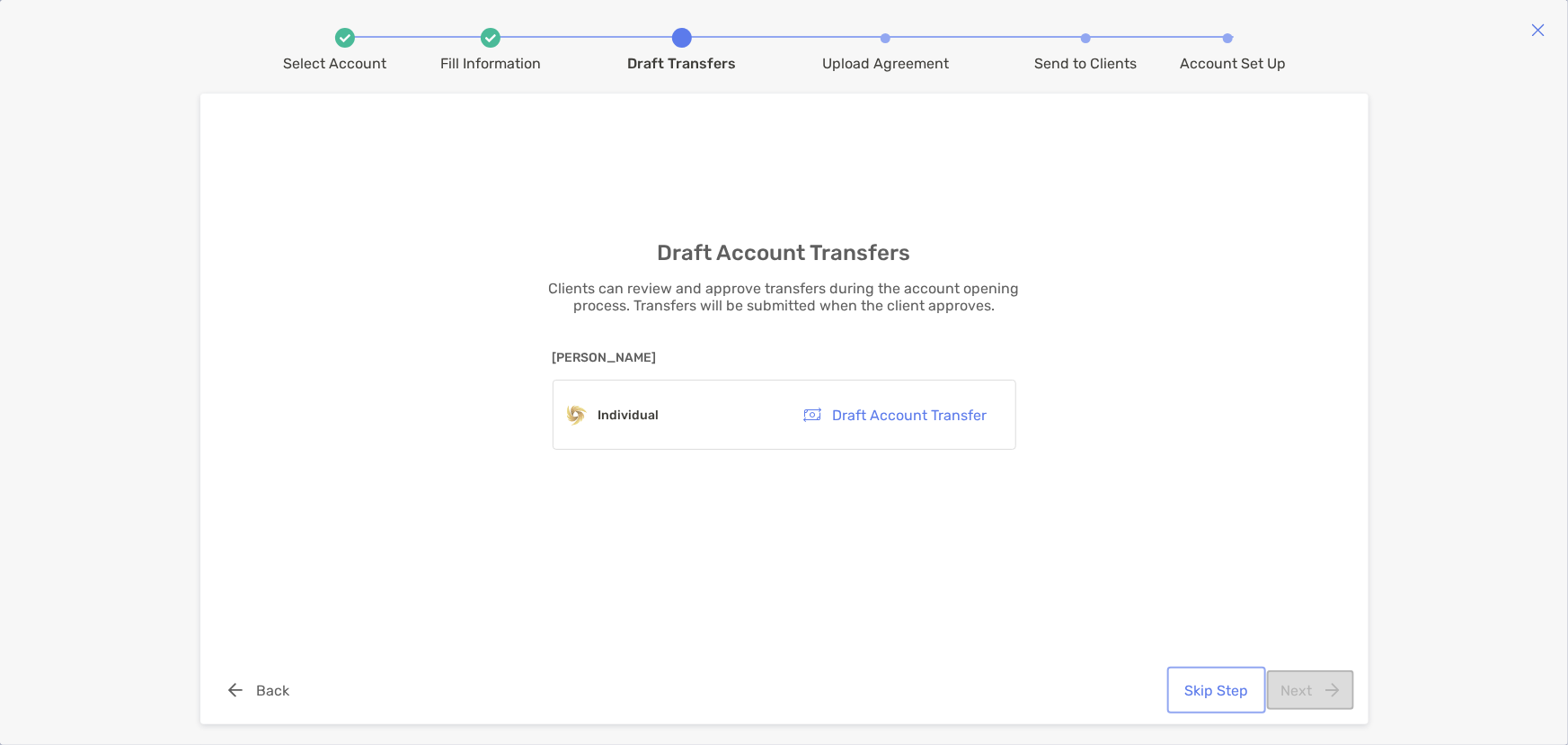
click at [1226, 689] on button "Skip Step" at bounding box center [1217, 689] width 92 height 40
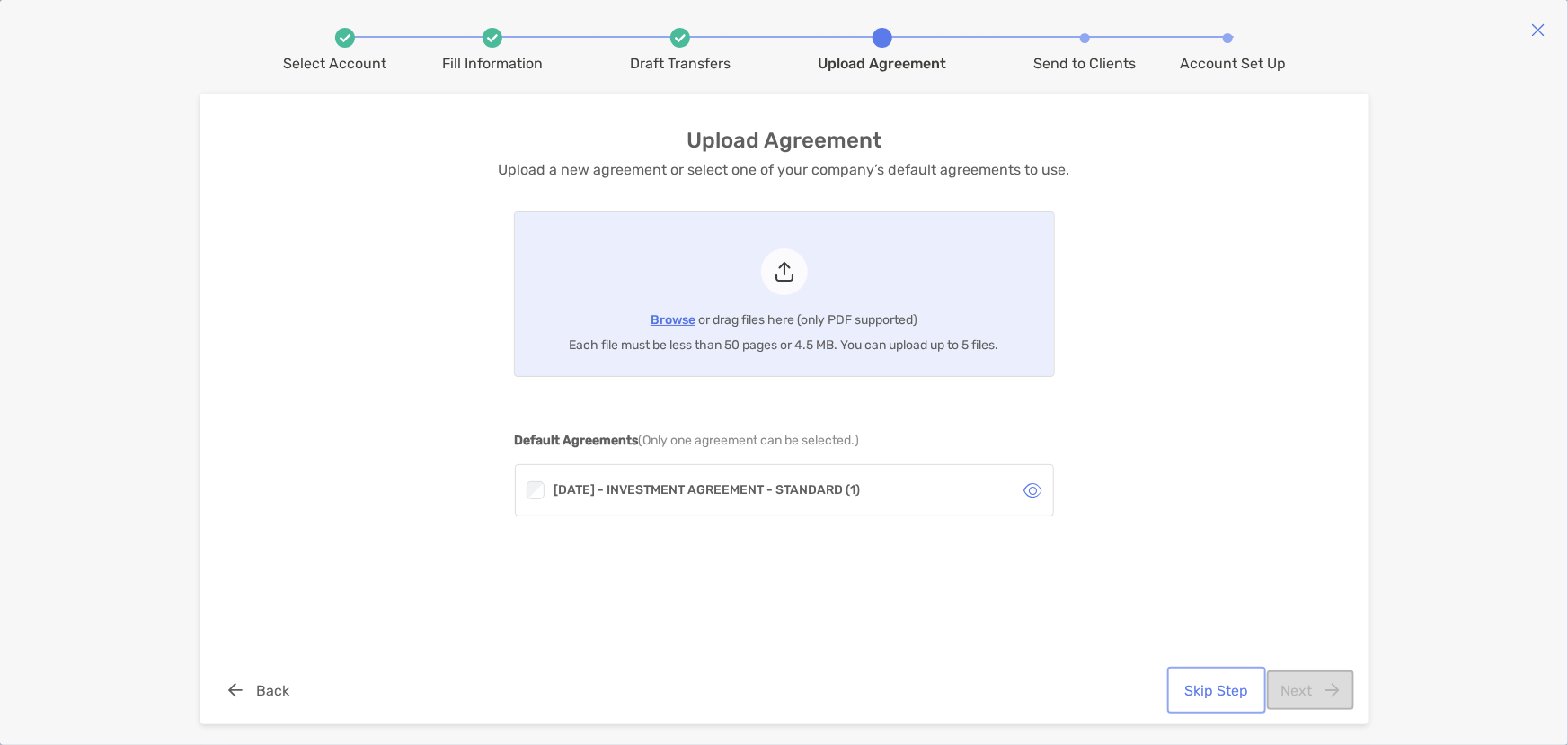
click at [1226, 689] on button "Skip Step" at bounding box center [1217, 689] width 92 height 40
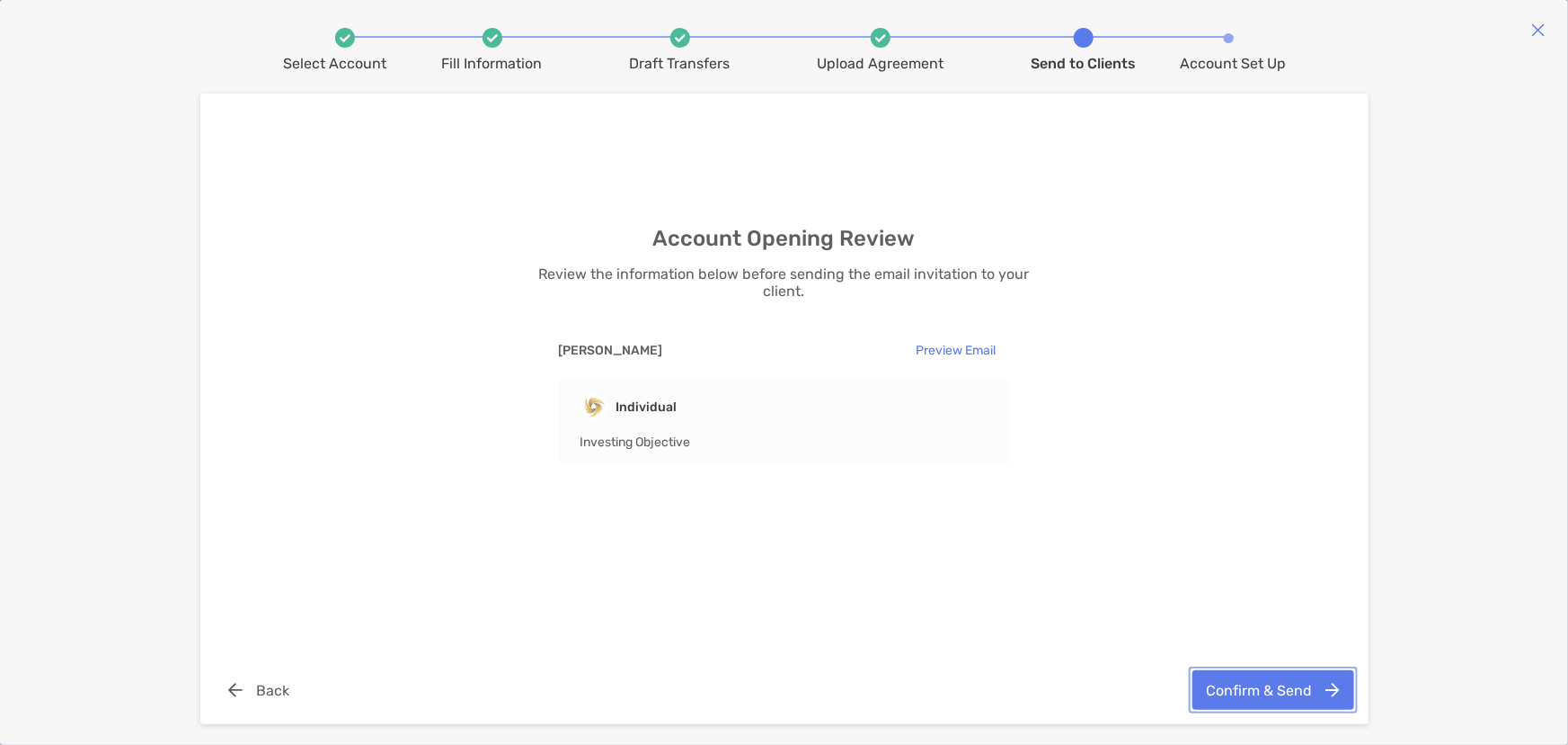
click at [1226, 689] on button "Confirm & Send" at bounding box center [1274, 689] width 162 height 40
click at [1226, 689] on div "Confirm & Send" at bounding box center [1274, 689] width 162 height 40
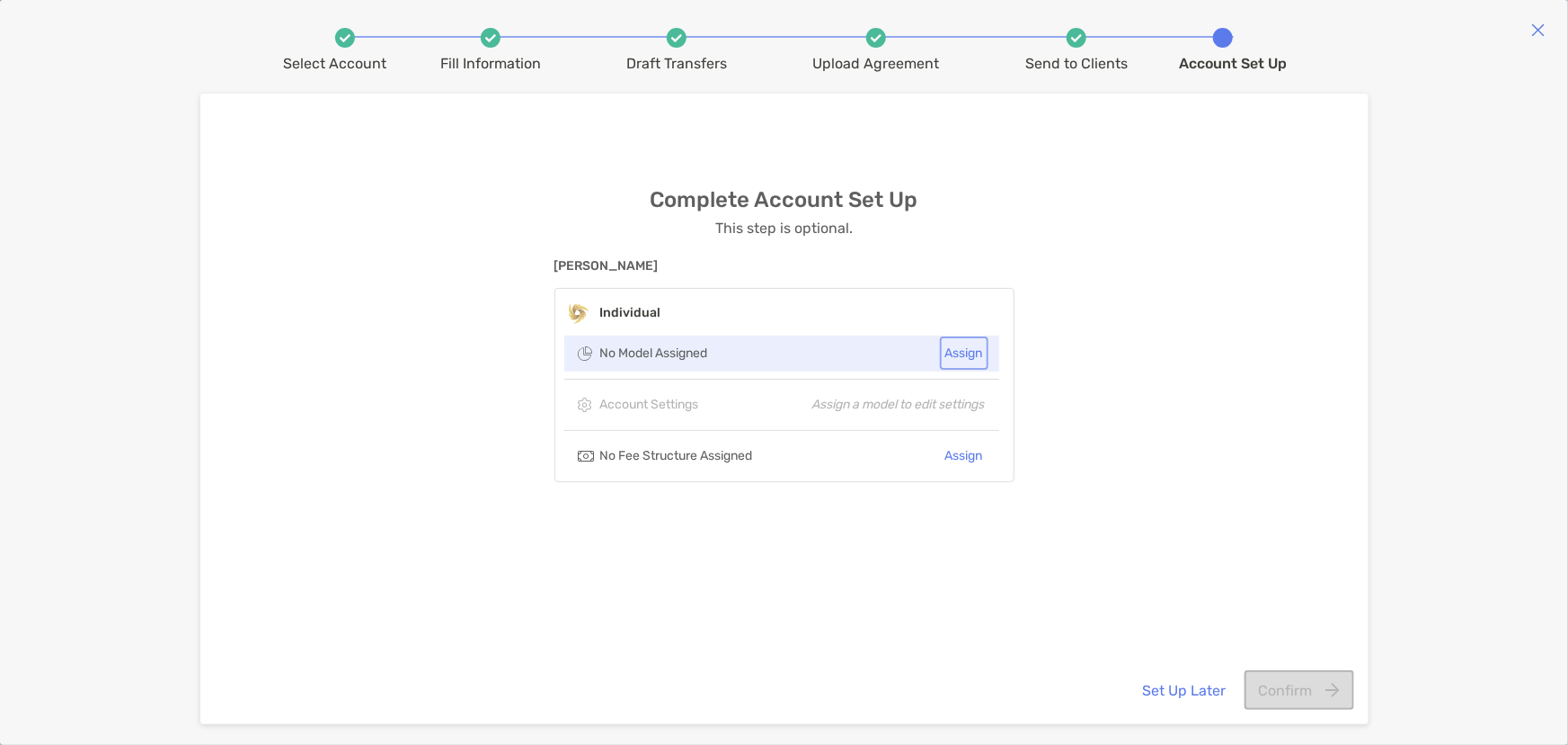
click at [967, 351] on button "Assign" at bounding box center [964, 353] width 41 height 26
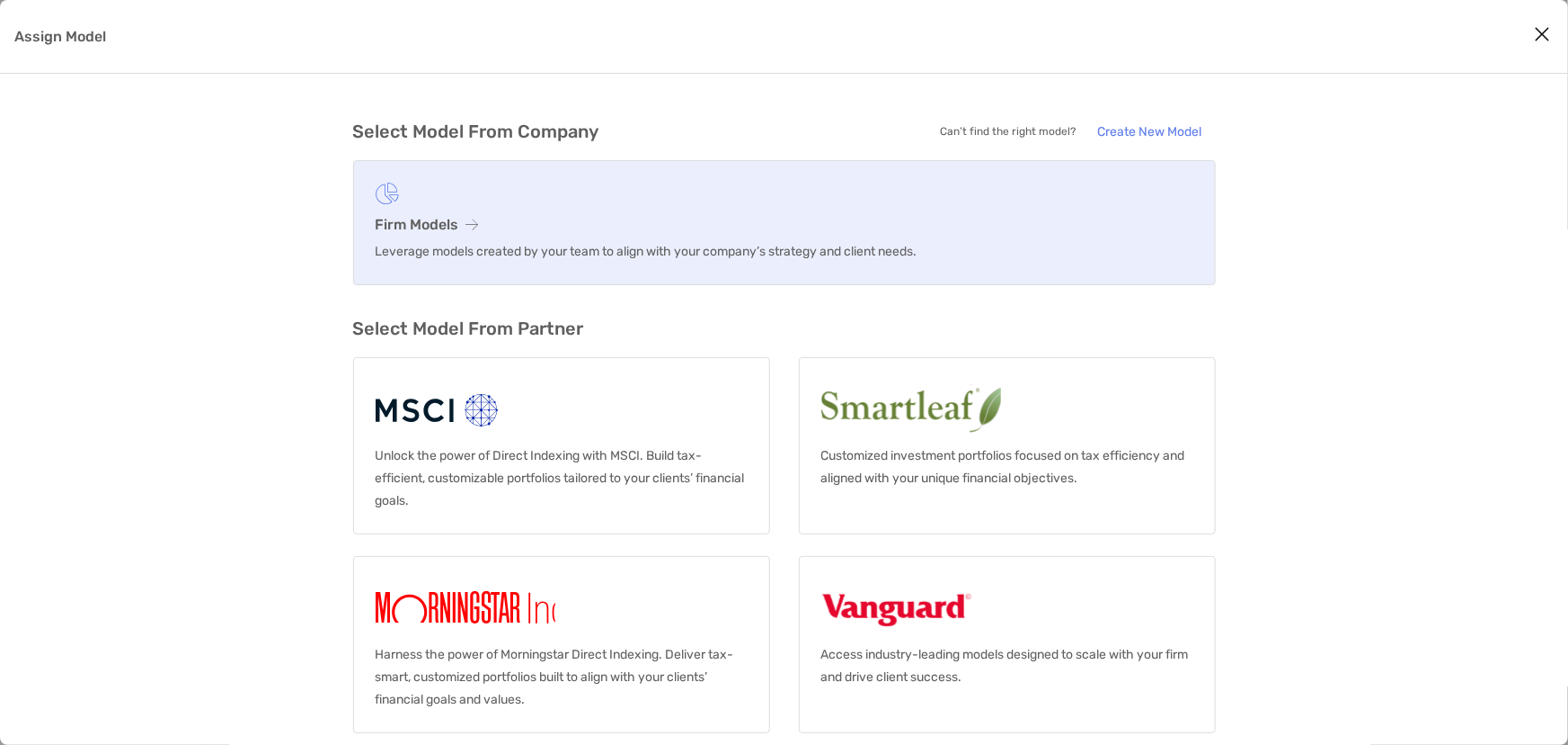
click at [509, 231] on link "Firm Models Leverage models created by your team to align with your company’s s…" at bounding box center [784, 222] width 862 height 125
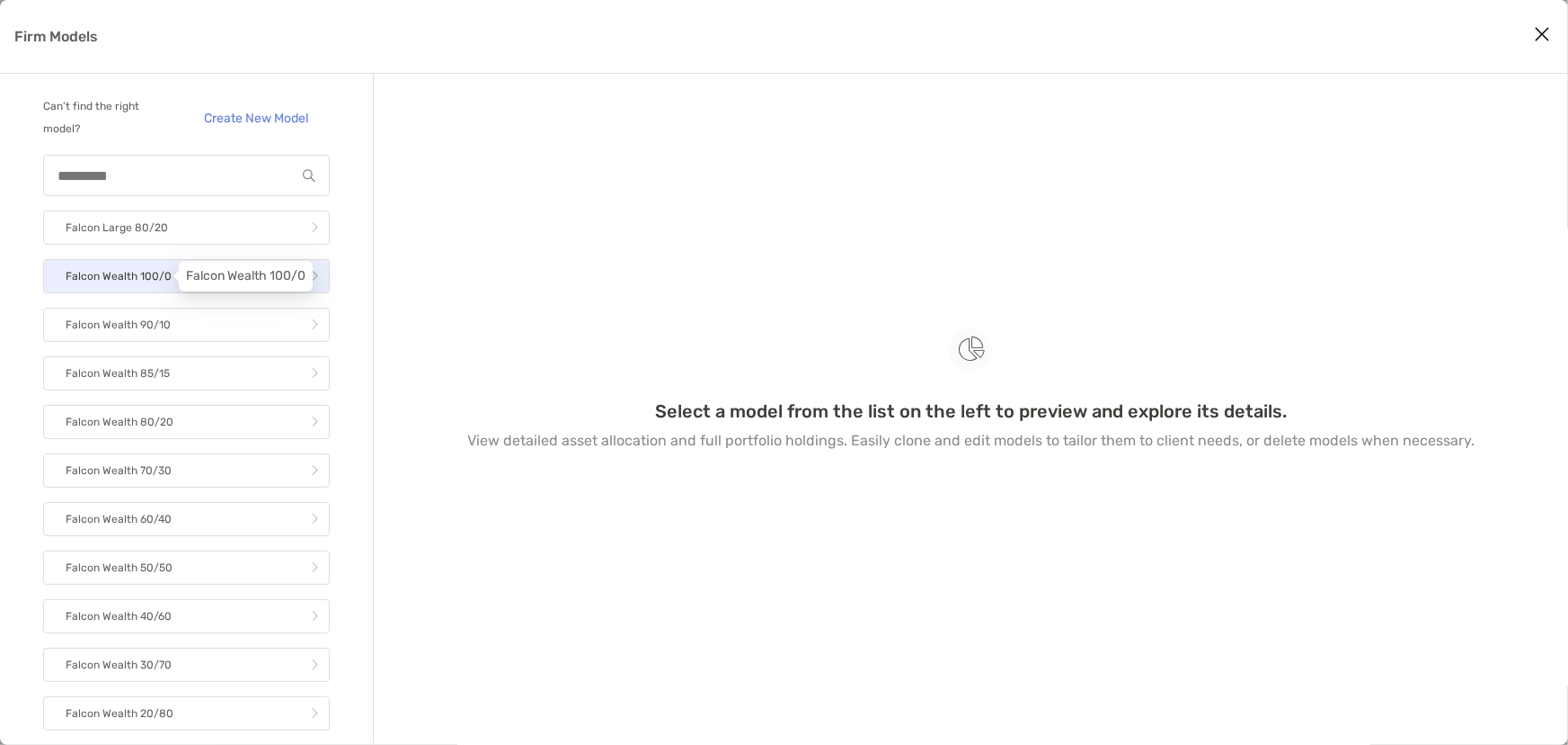
click at [155, 277] on p "Falcon Wealth 100/0" at bounding box center [118, 276] width 106 height 22
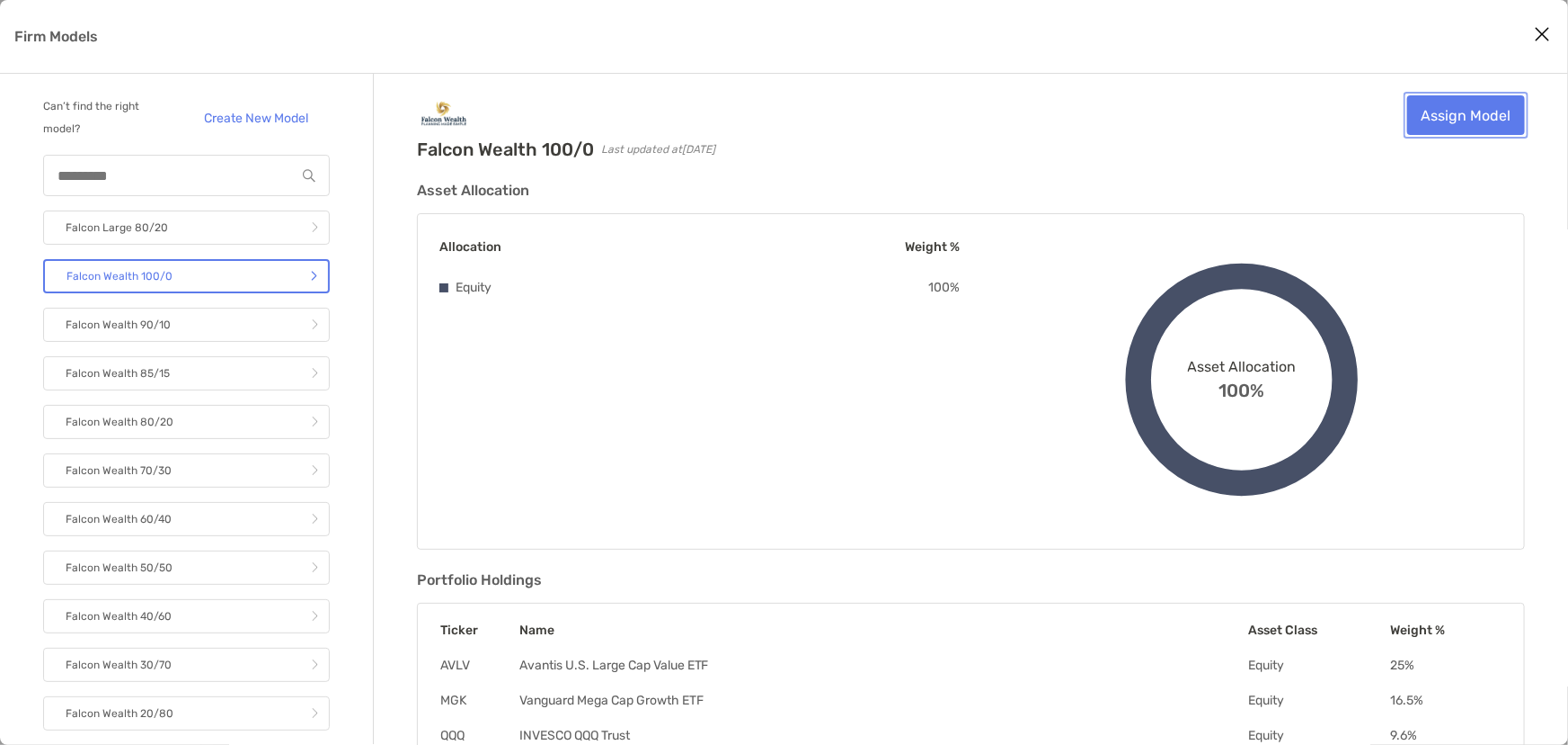
click at [1500, 118] on link "Assign Model" at bounding box center [1466, 115] width 118 height 40
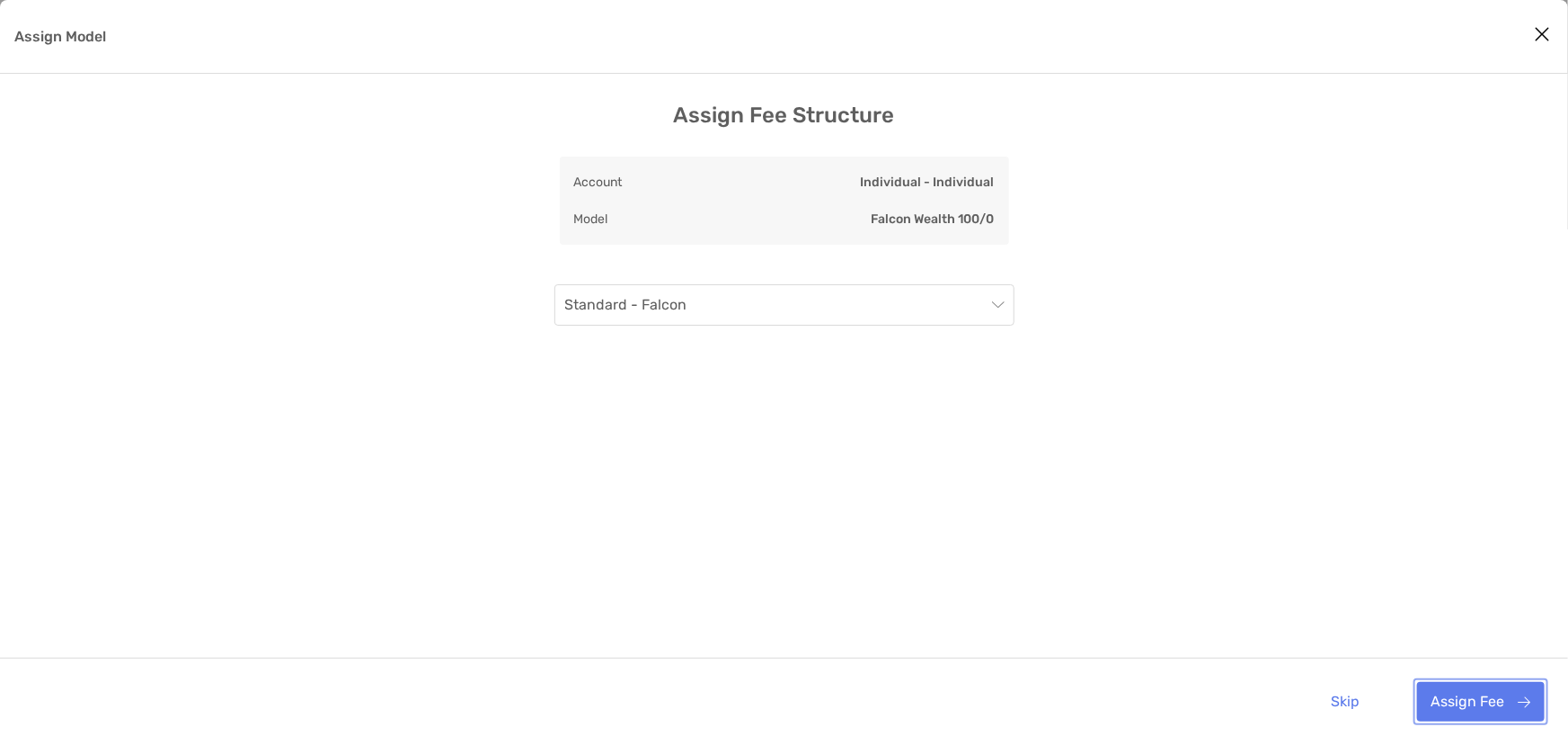
click at [1468, 709] on button "Assign Fee" at bounding box center [1481, 701] width 128 height 40
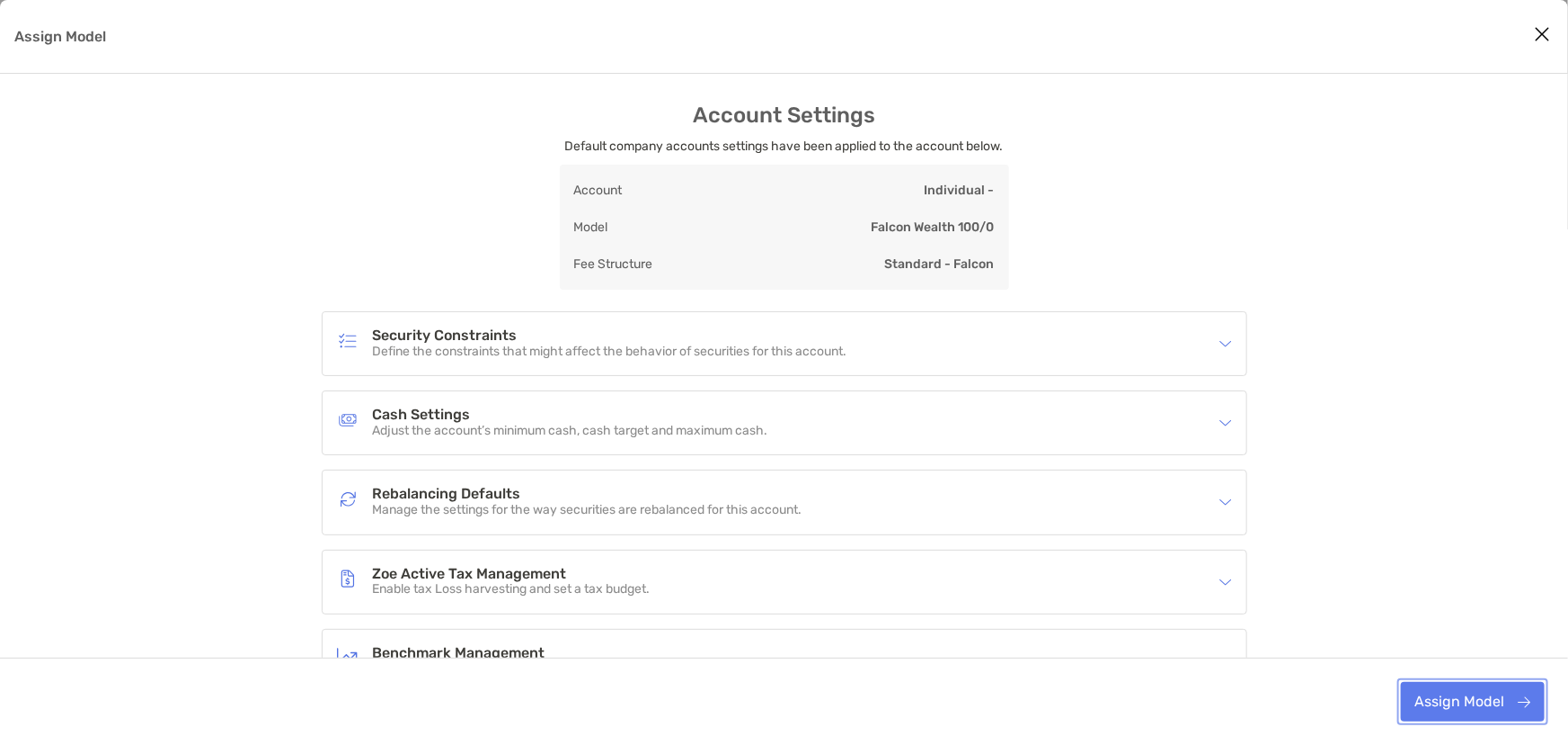
click at [1487, 700] on button "Assign Model" at bounding box center [1473, 701] width 144 height 40
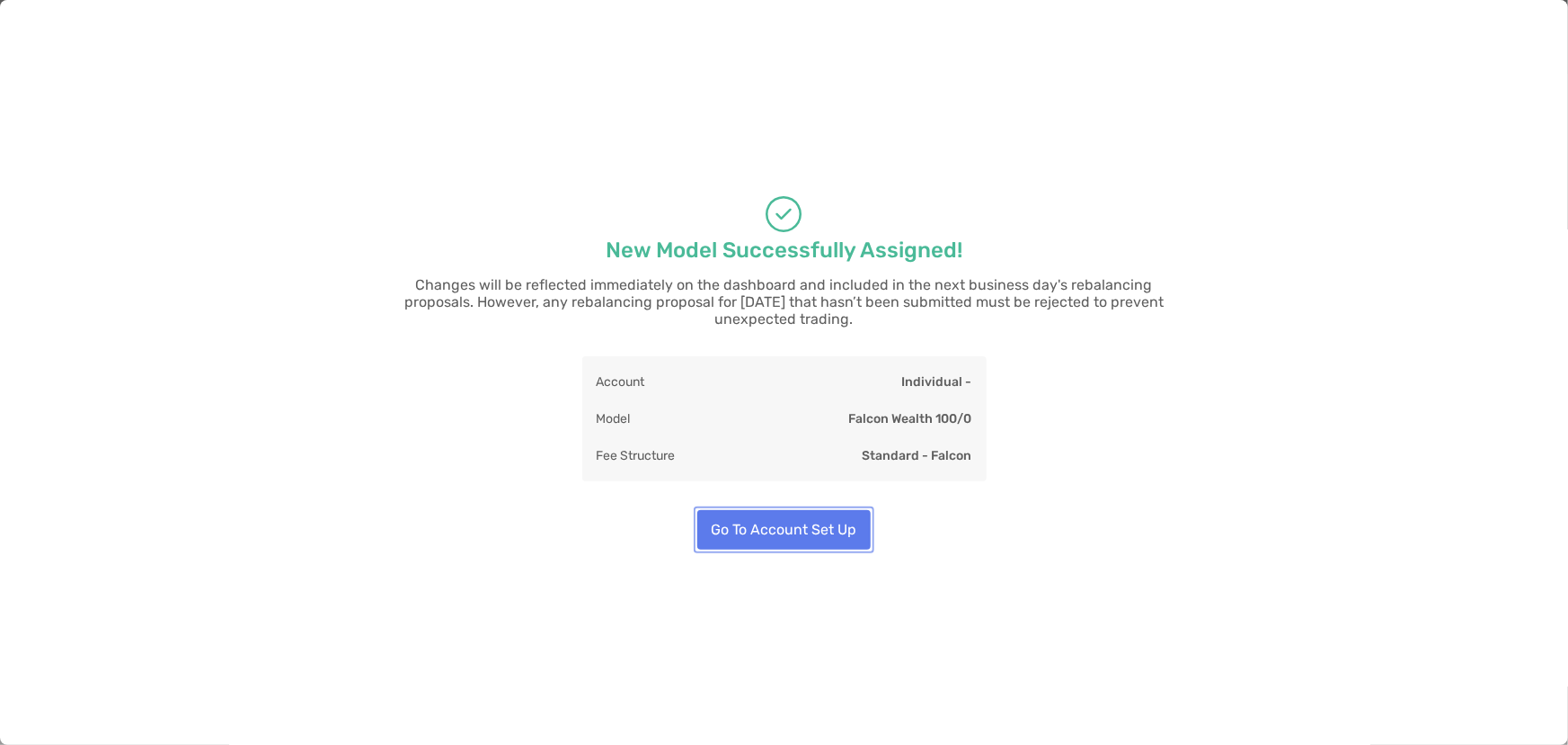
click at [800, 515] on button "Go To Account Set Up" at bounding box center [784, 529] width 173 height 40
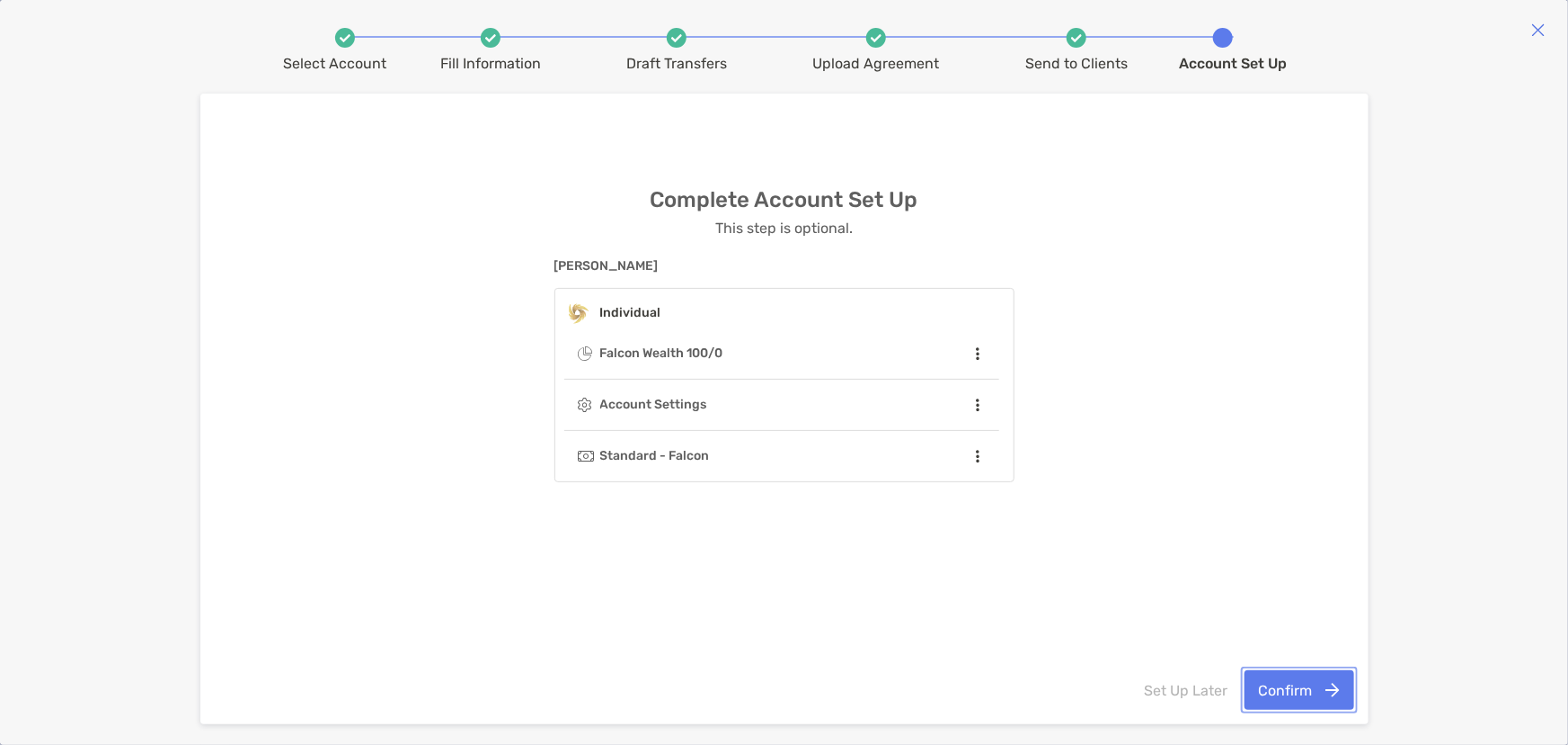
click at [1269, 688] on button "Confirm" at bounding box center [1299, 689] width 110 height 40
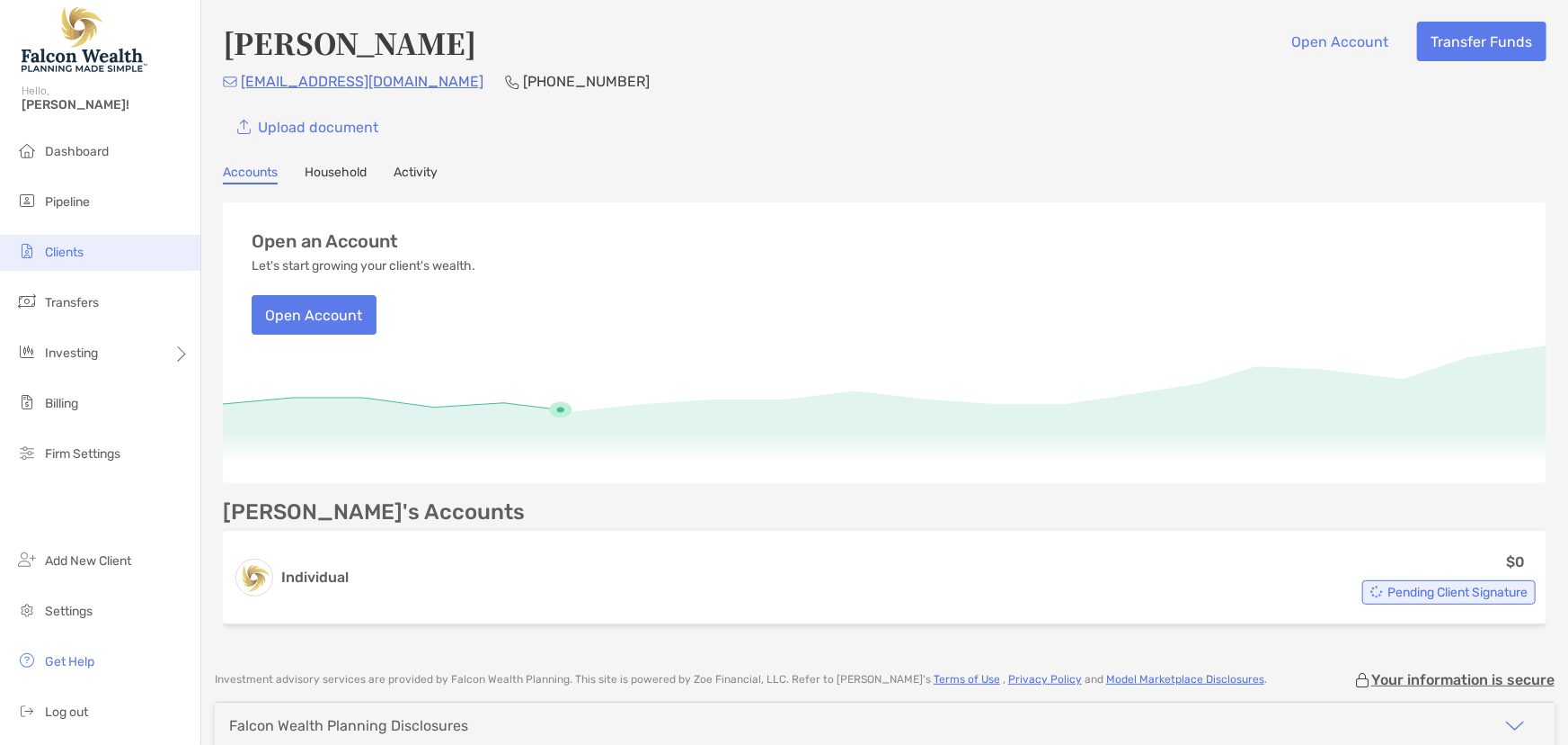
click at [72, 239] on li "Clients" at bounding box center [100, 253] width 201 height 36
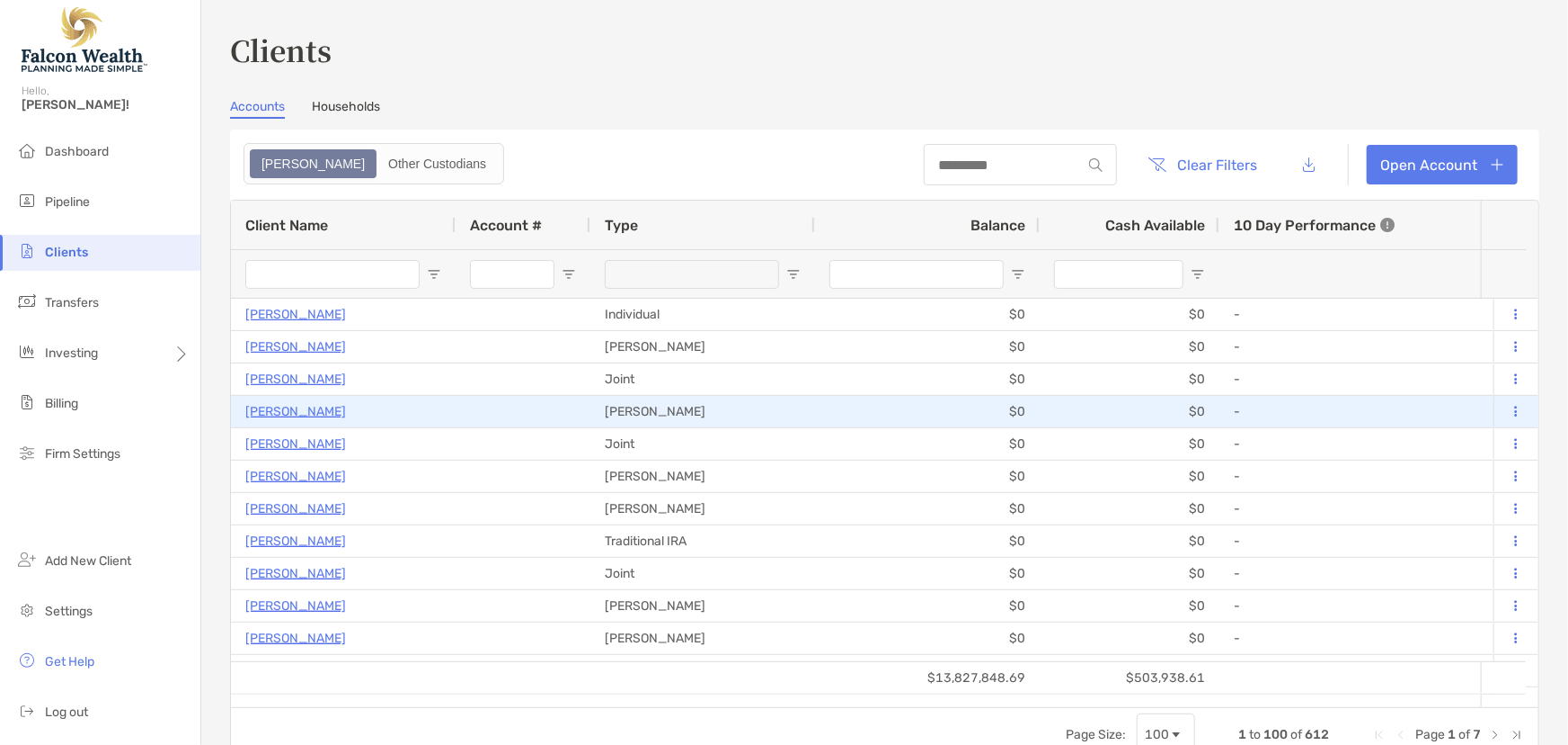
type input "****"
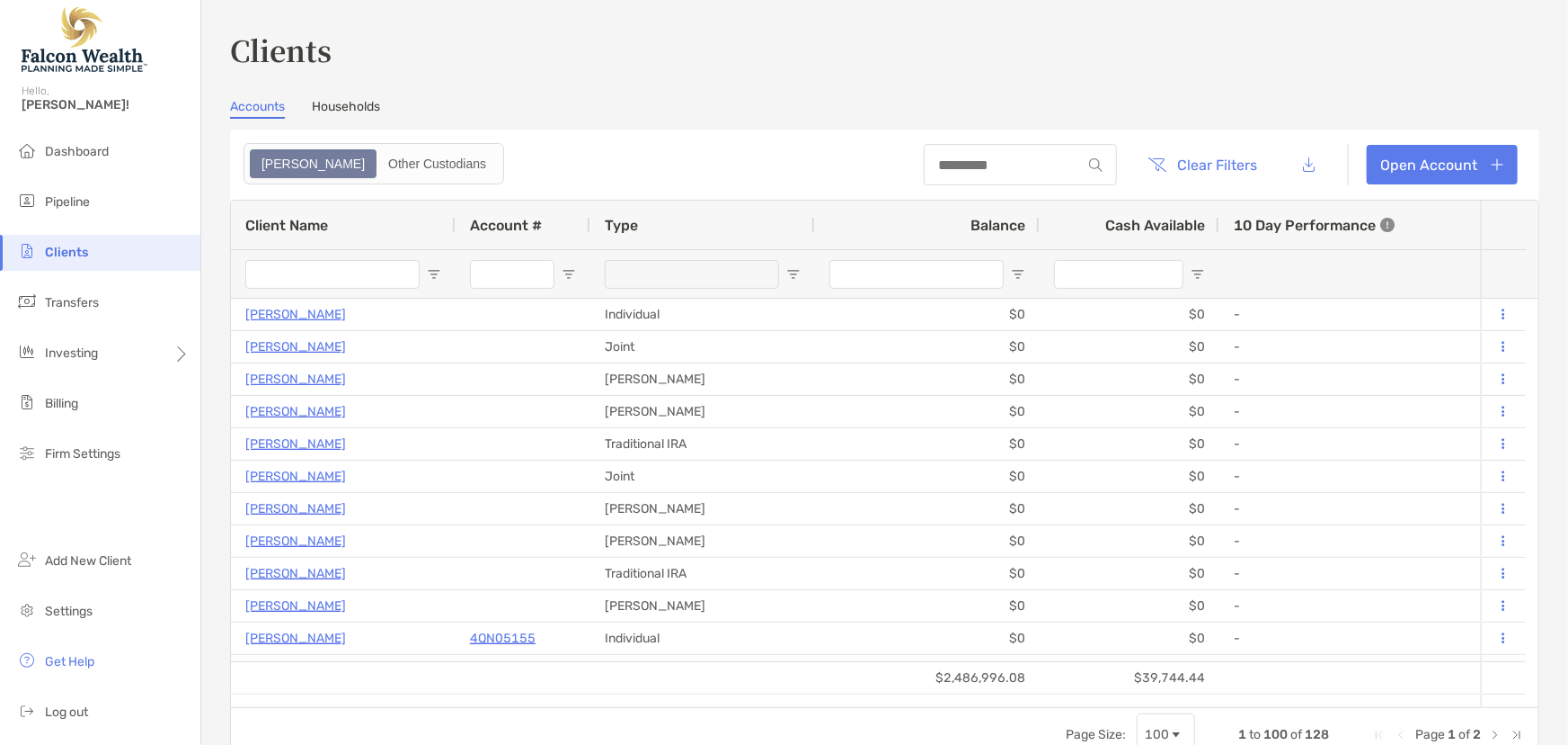
scroll to position [0, 36]
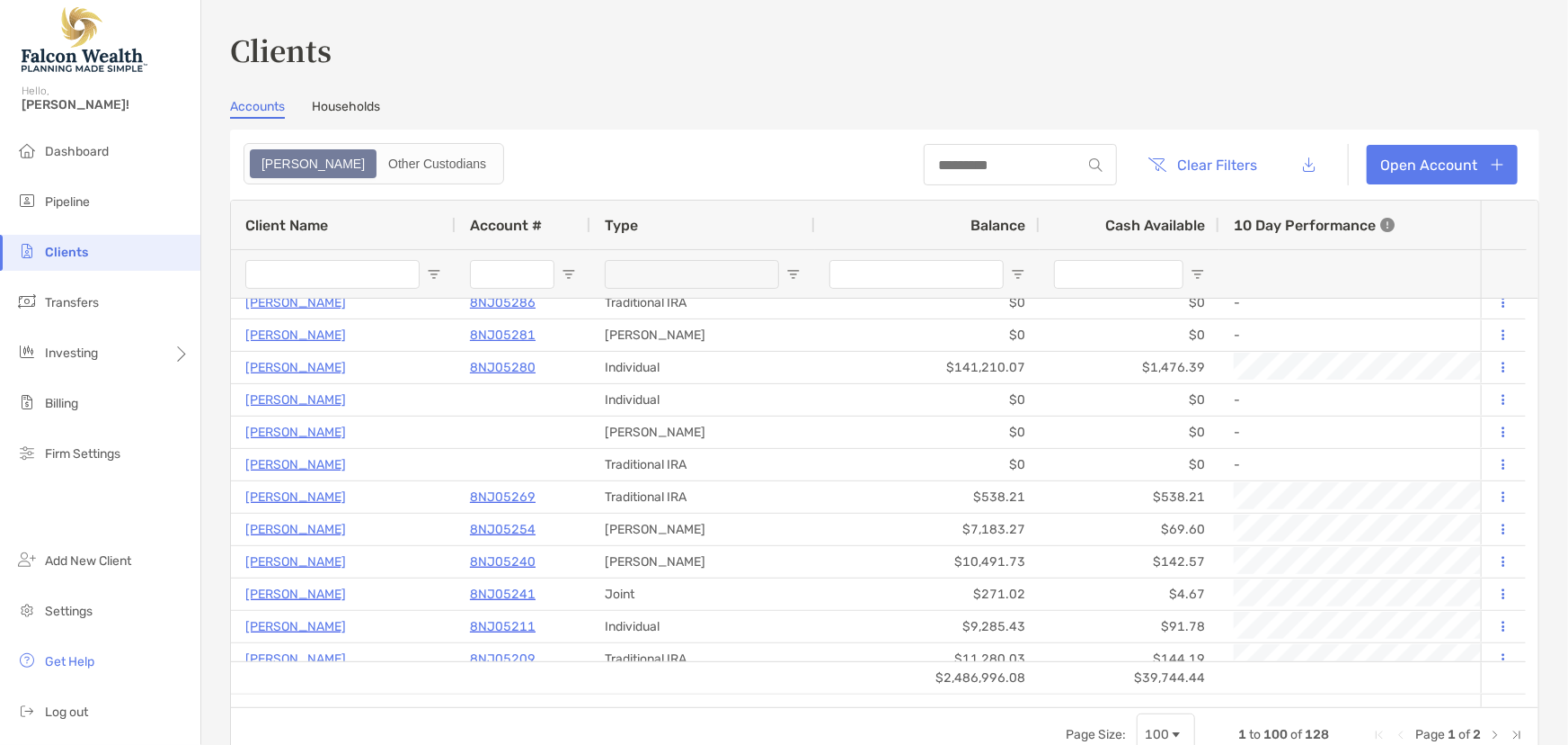
click at [982, 222] on span "Balance" at bounding box center [998, 225] width 55 height 18
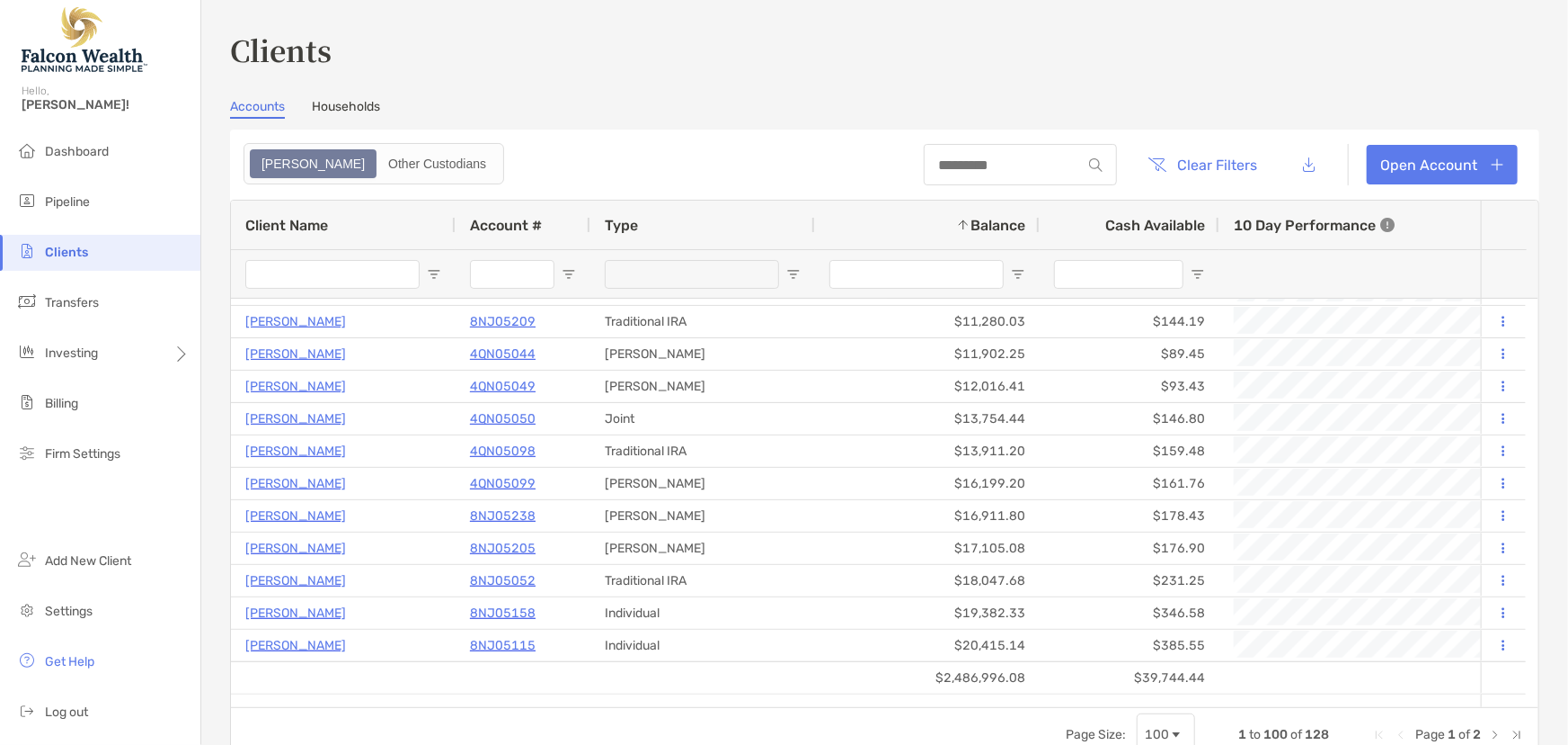
click at [982, 222] on span "Balance" at bounding box center [998, 225] width 55 height 18
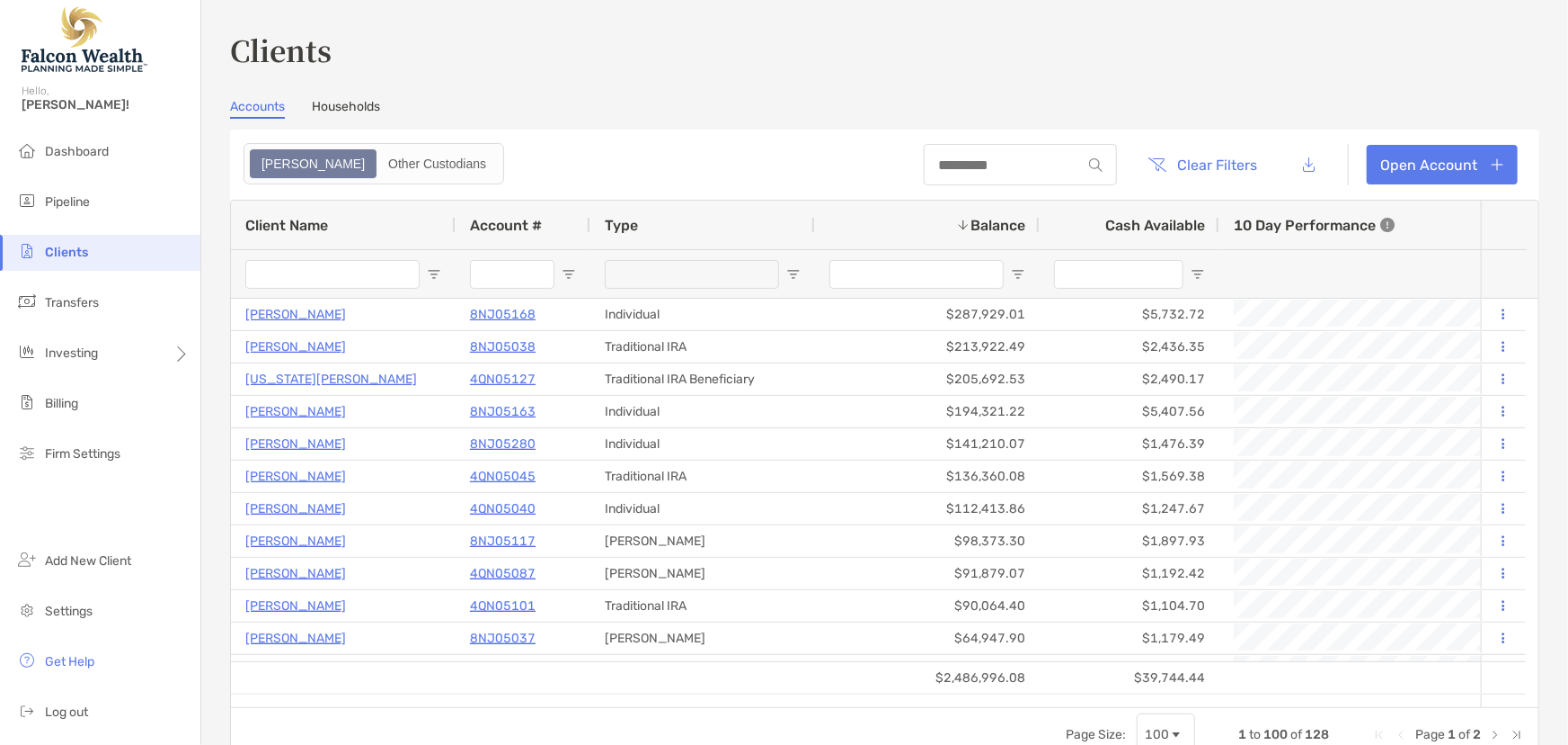
click at [364, 270] on input "Client Name Filter Input" at bounding box center [332, 275] width 174 height 29
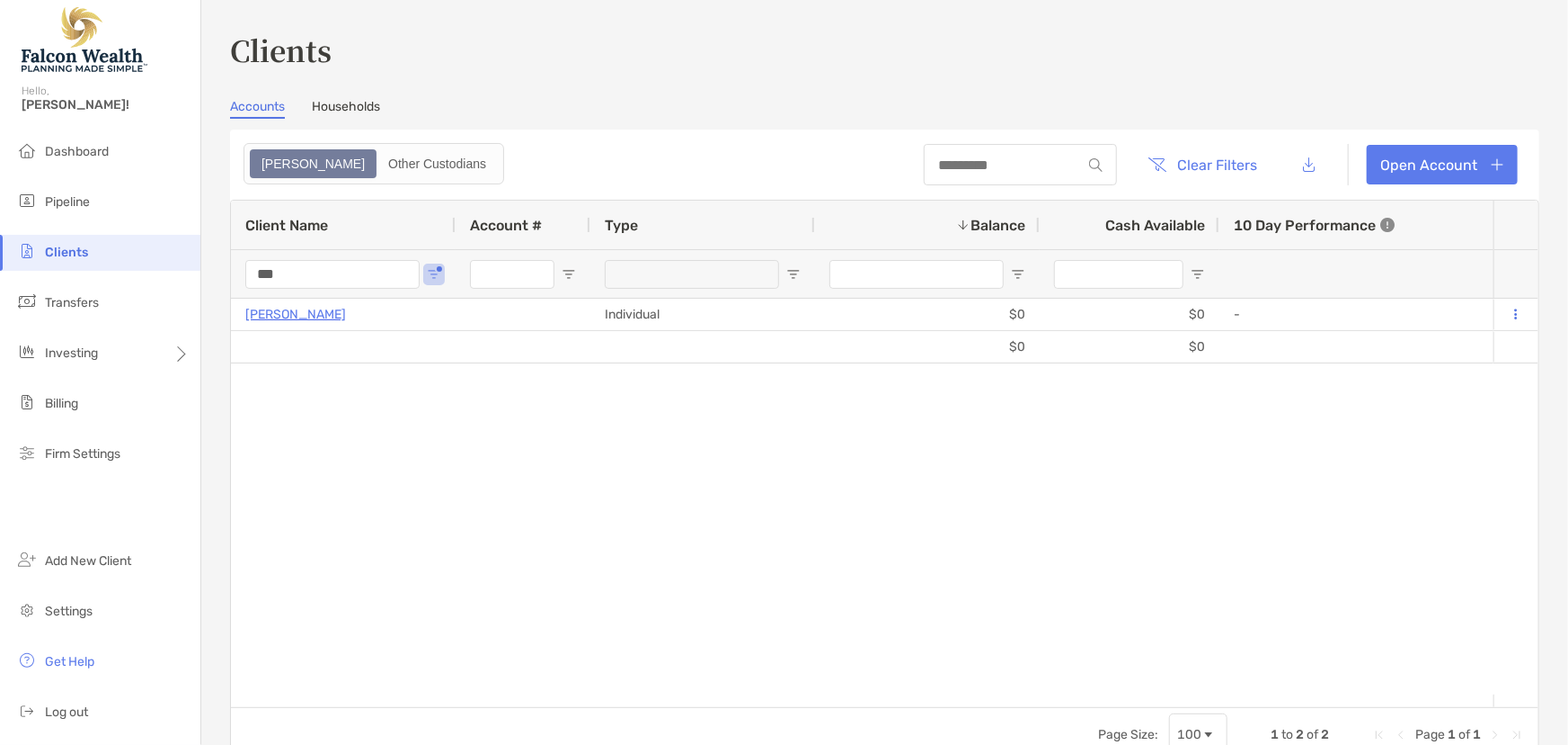
type input "***"
